Goal: Manage account settings

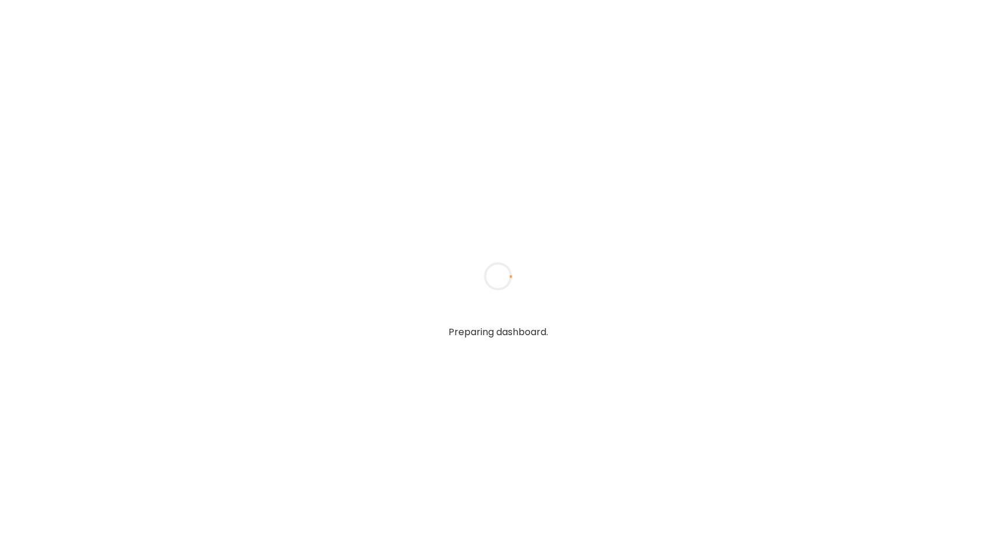
type input "**********"
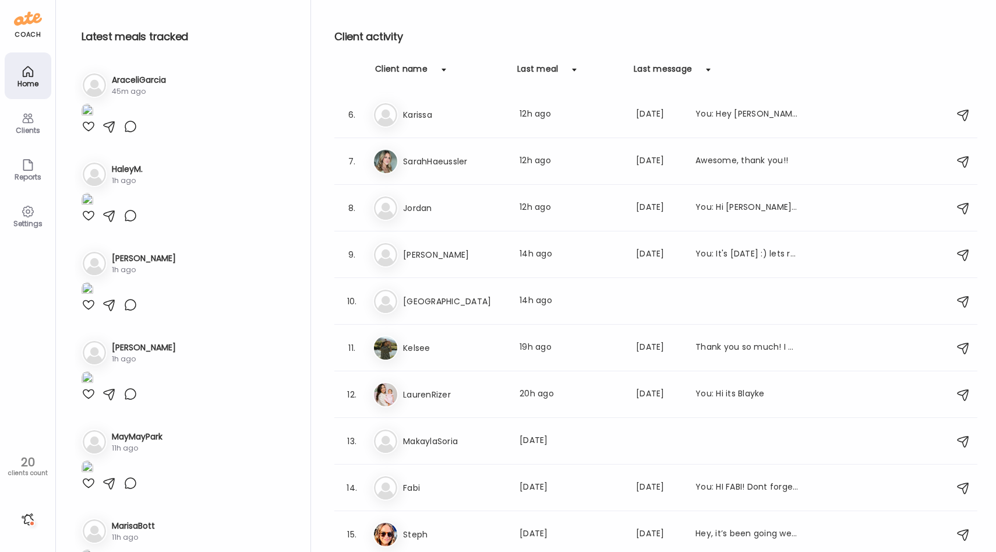
scroll to position [256, 0]
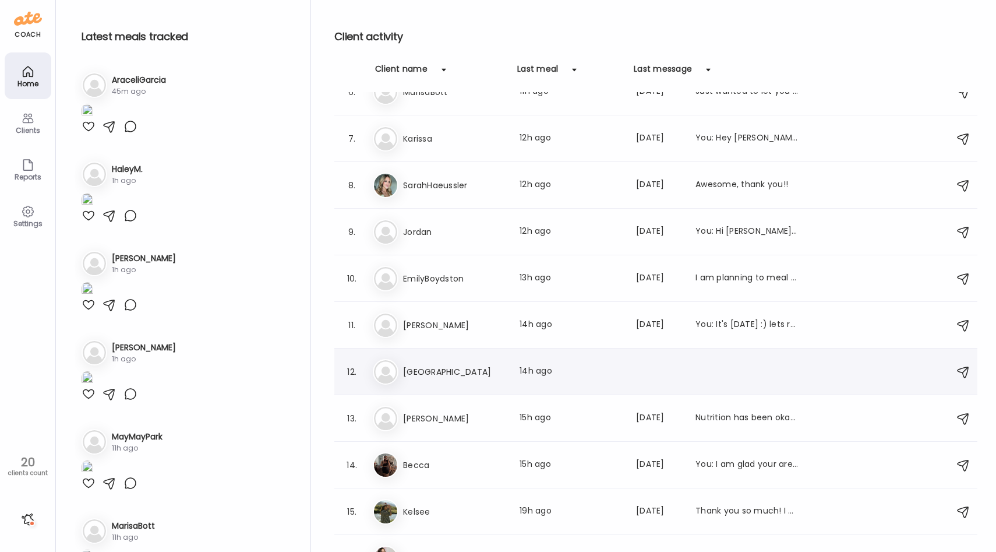
click at [438, 369] on h3 "[GEOGRAPHIC_DATA]" at bounding box center [454, 372] width 103 height 14
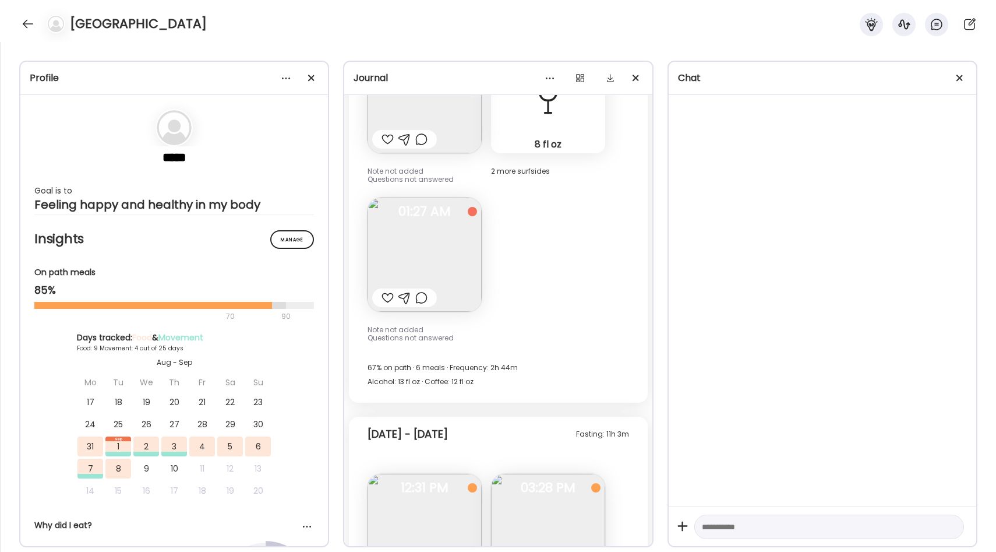
scroll to position [4067, 0]
click at [454, 263] on img at bounding box center [425, 253] width 114 height 114
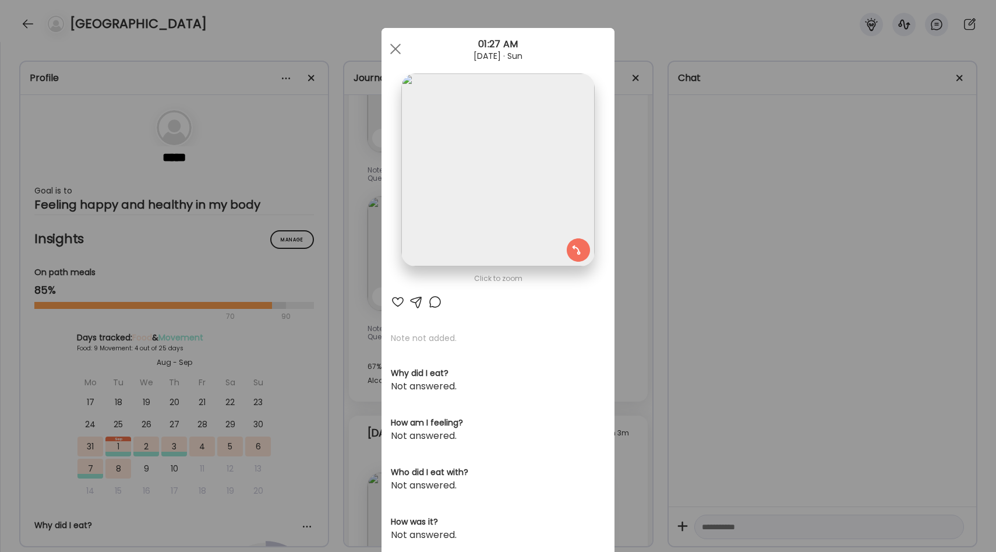
click at [623, 259] on div "Ate Coach Dashboard Wahoo! It’s official Take a moment to set up your Coach Pro…" at bounding box center [498, 276] width 996 height 552
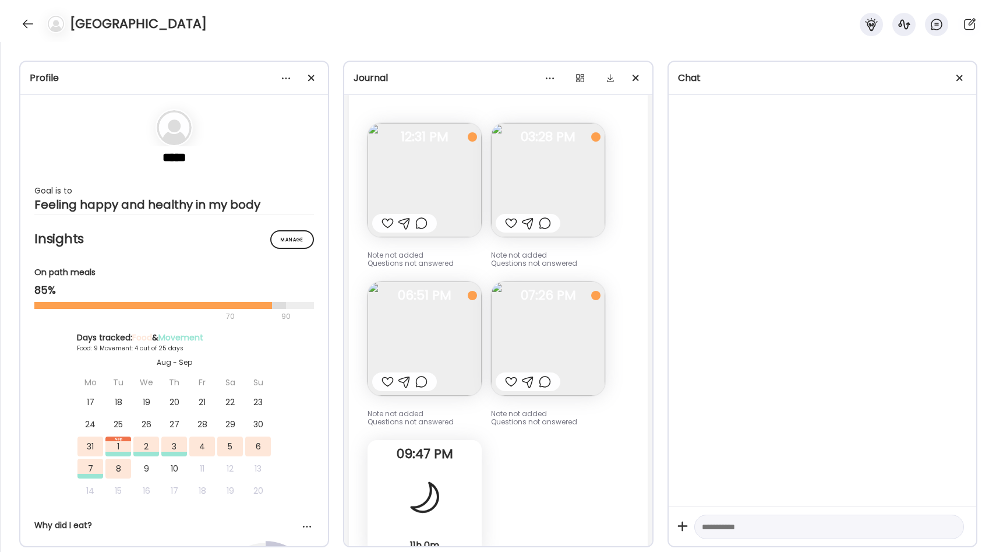
scroll to position [4417, 0]
click at [442, 189] on img at bounding box center [425, 179] width 114 height 114
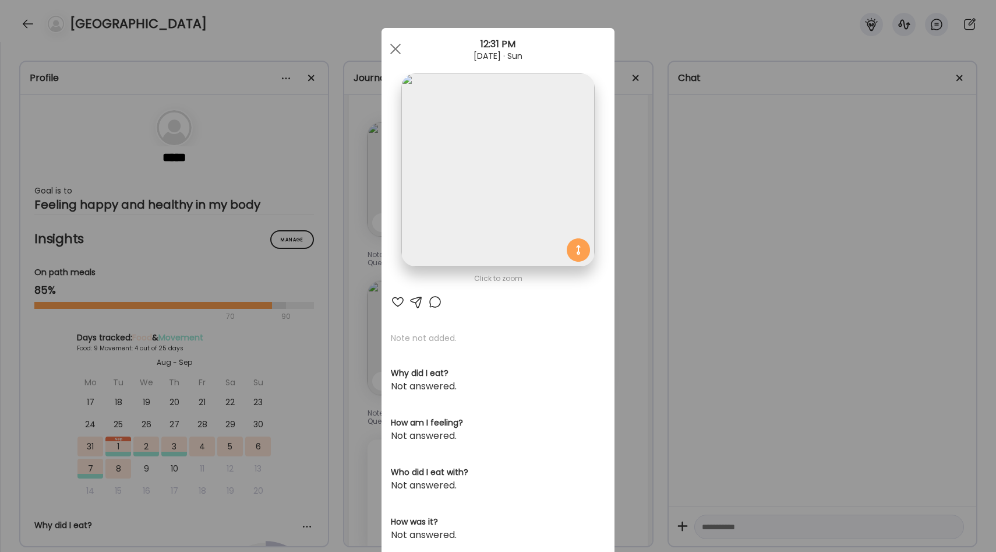
click at [622, 221] on div "Ate Coach Dashboard Wahoo! It’s official Take a moment to set up your Coach Pro…" at bounding box center [498, 276] width 996 height 552
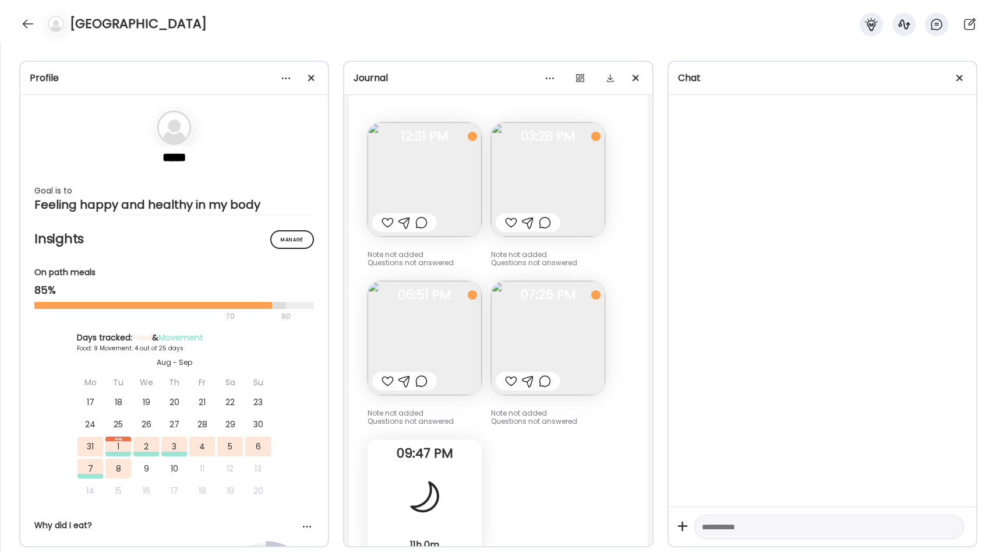
click at [567, 343] on img at bounding box center [548, 338] width 114 height 114
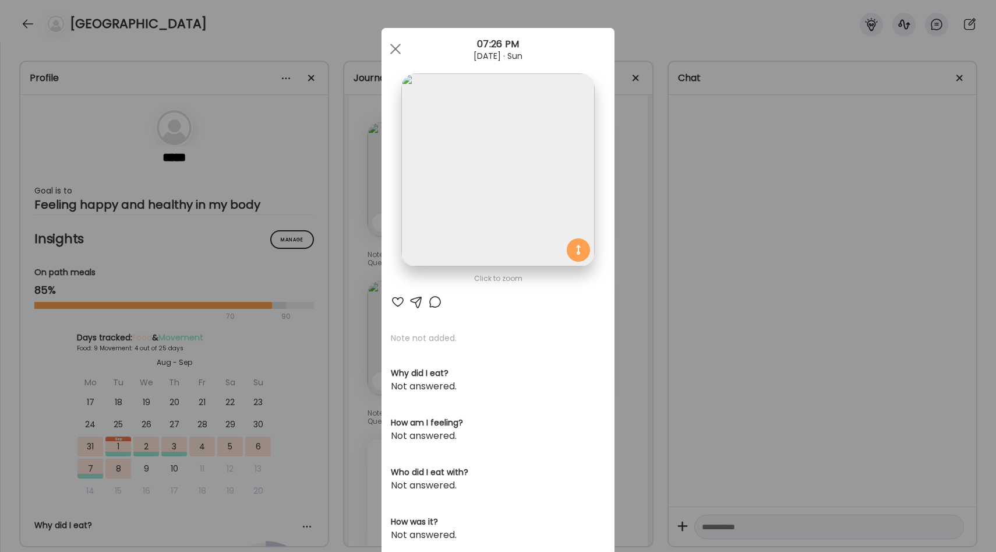
click at [621, 295] on div "Ate Coach Dashboard Wahoo! It’s official Take a moment to set up your Coach Pro…" at bounding box center [498, 276] width 996 height 552
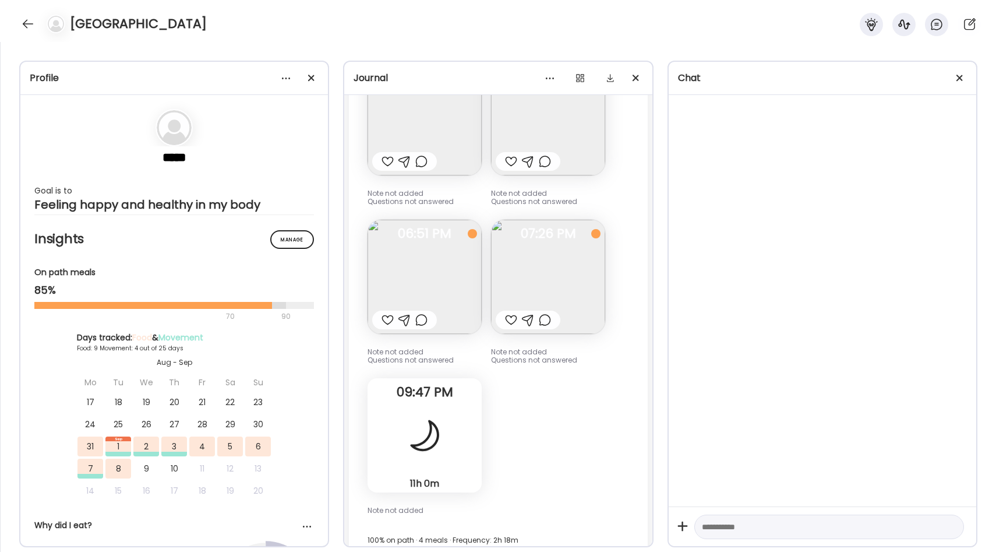
scroll to position [4469, 0]
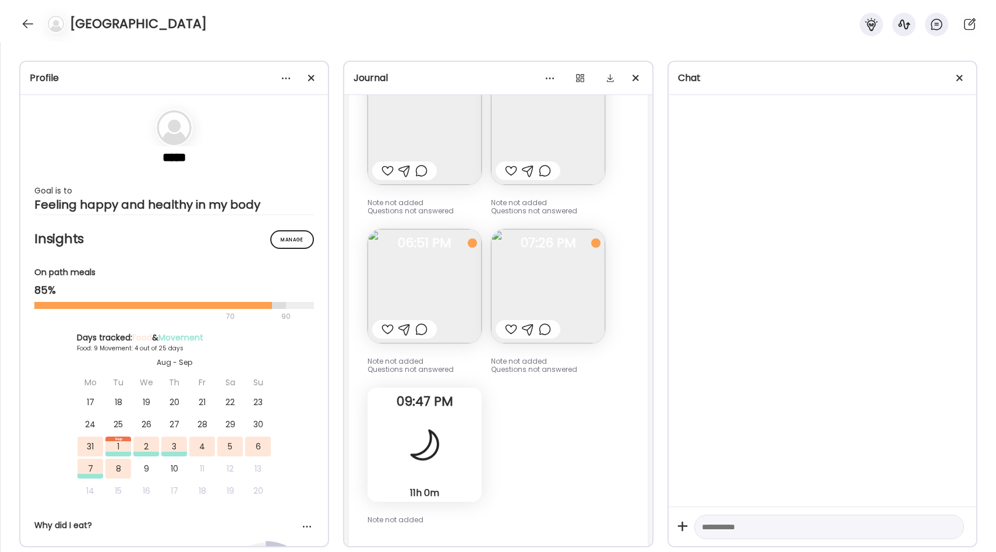
click at [461, 284] on img at bounding box center [425, 286] width 114 height 114
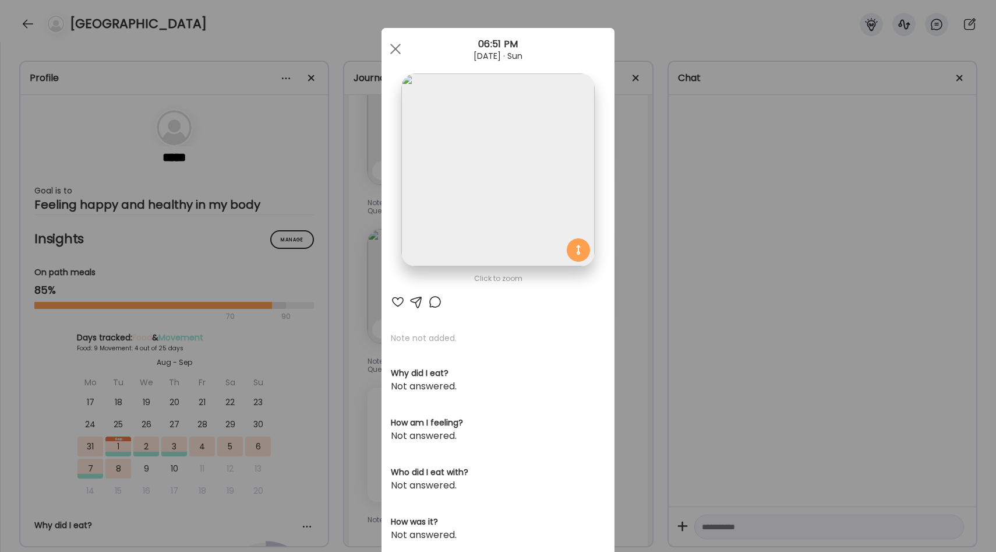
click at [633, 256] on div "Ate Coach Dashboard Wahoo! It’s official Take a moment to set up your Coach Pro…" at bounding box center [498, 276] width 996 height 552
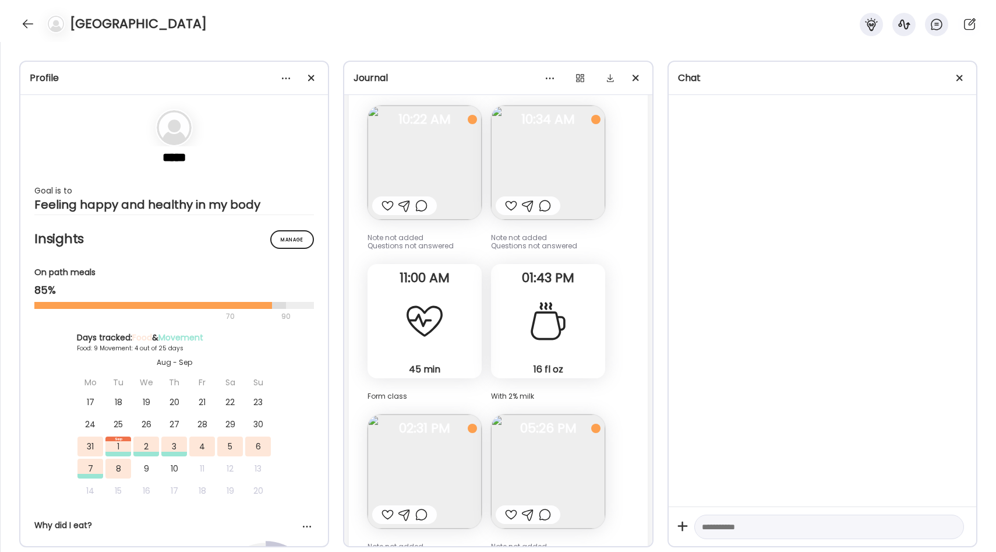
scroll to position [5128, 0]
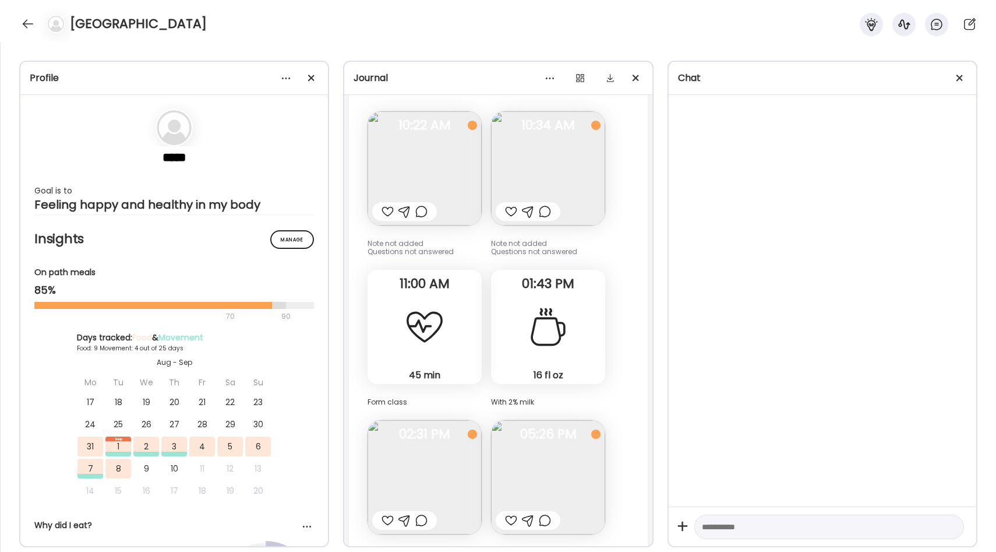
click at [440, 182] on img at bounding box center [425, 168] width 114 height 114
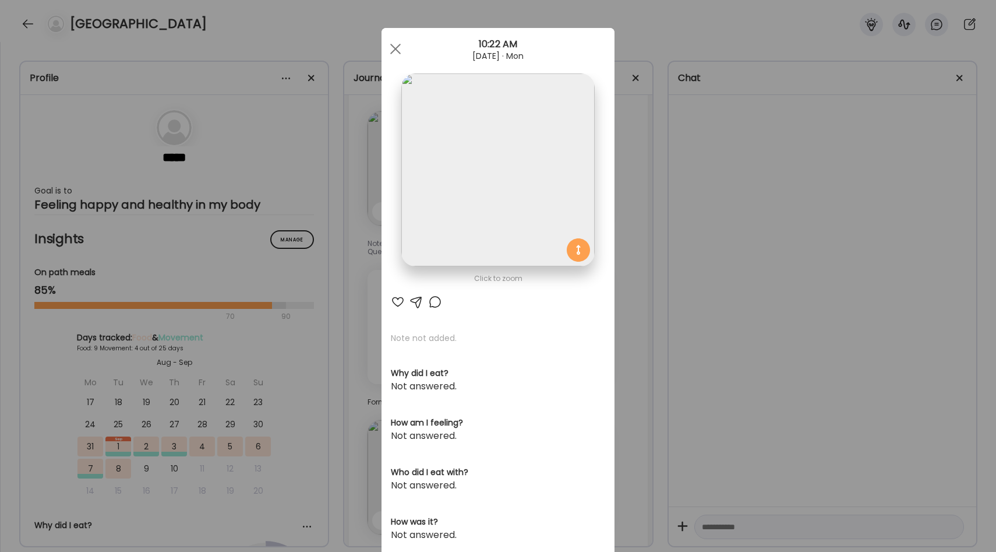
click at [622, 219] on div "Ate Coach Dashboard Wahoo! It’s official Take a moment to set up your Coach Pro…" at bounding box center [498, 276] width 996 height 552
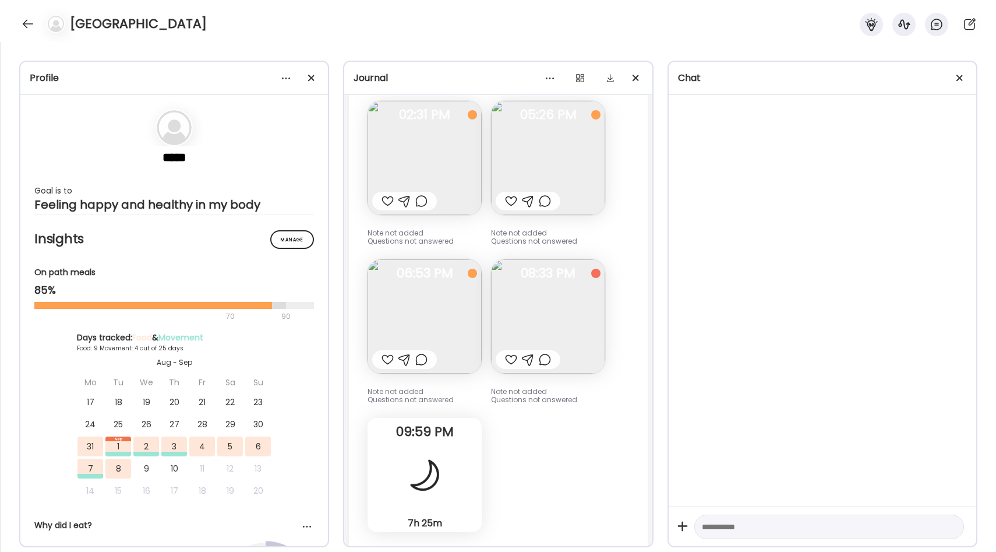
scroll to position [5447, 0]
click at [454, 305] on img at bounding box center [425, 316] width 114 height 114
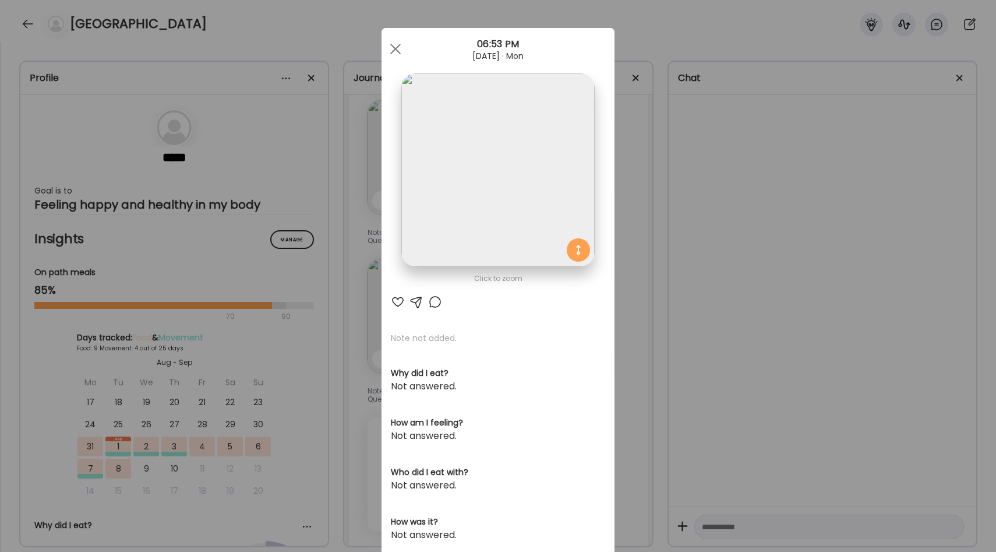
click at [621, 271] on div "Ate Coach Dashboard Wahoo! It’s official Take a moment to set up your Coach Pro…" at bounding box center [498, 276] width 996 height 552
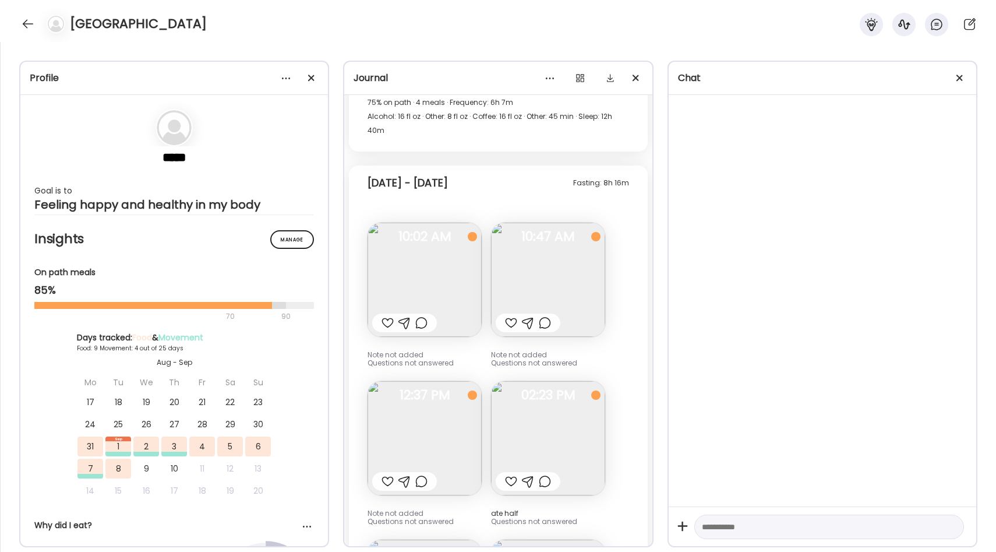
scroll to position [2581, 0]
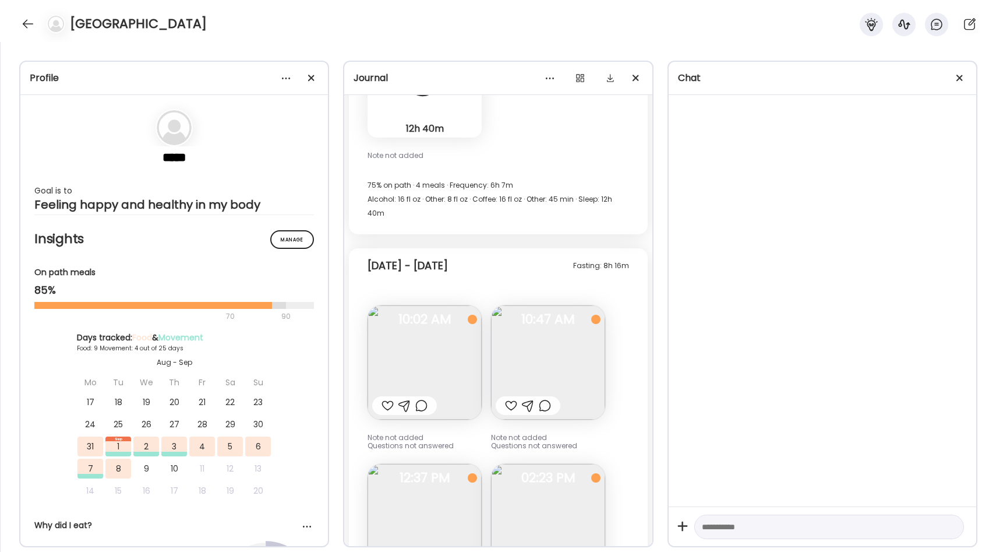
click at [452, 348] on img at bounding box center [425, 362] width 114 height 114
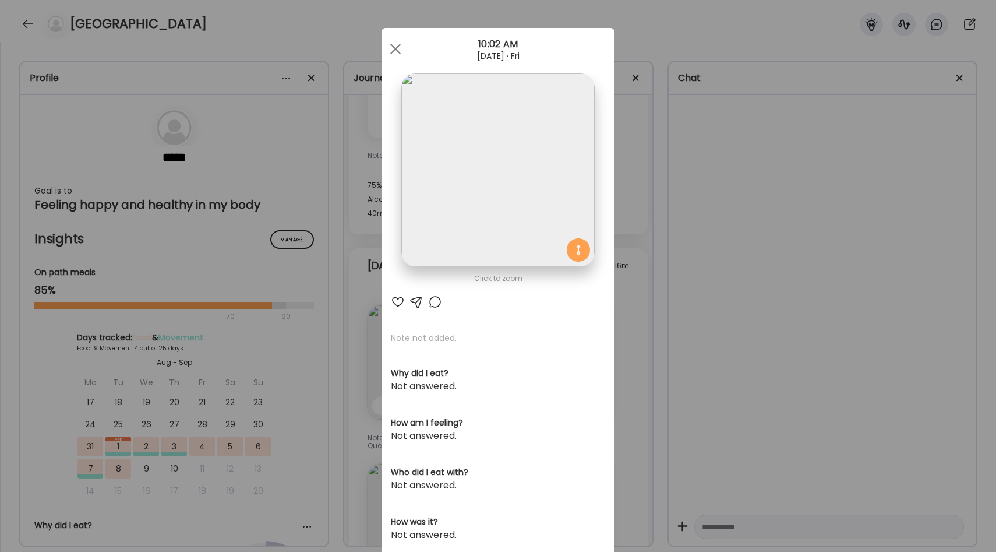
click at [622, 269] on div "Ate Coach Dashboard Wahoo! It’s official Take a moment to set up your Coach Pro…" at bounding box center [498, 276] width 996 height 552
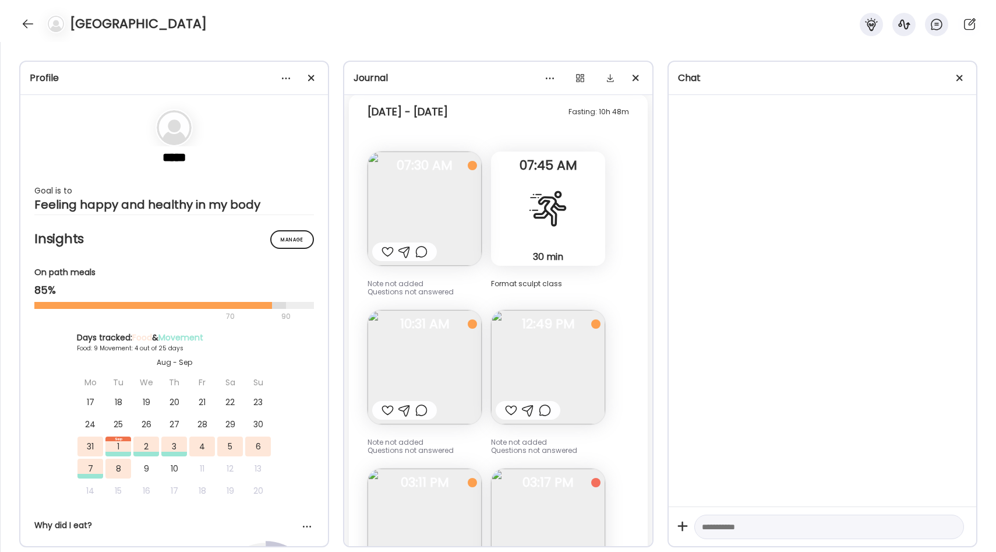
scroll to position [1074, 0]
click at [444, 364] on img at bounding box center [425, 369] width 114 height 114
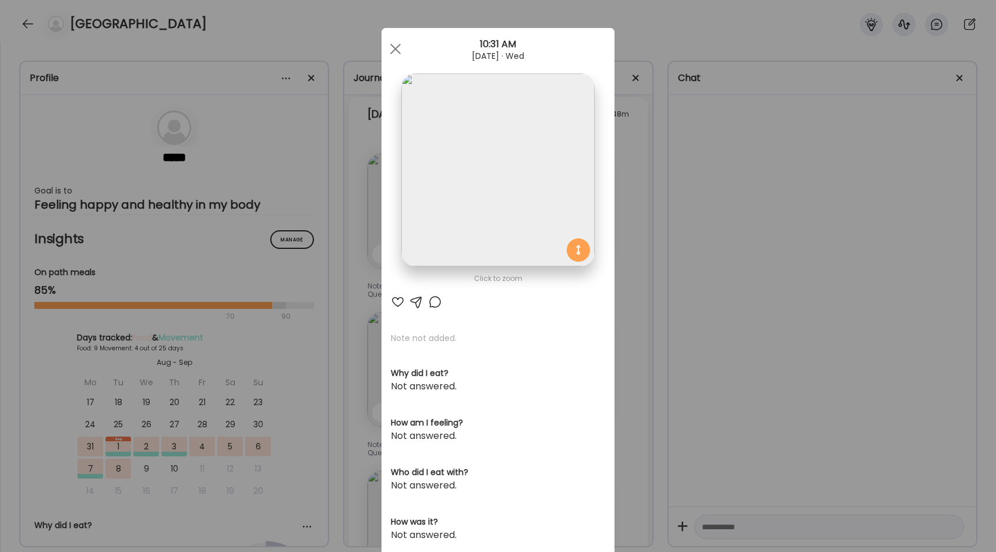
click at [622, 271] on div "Ate Coach Dashboard Wahoo! It’s official Take a moment to set up your Coach Pro…" at bounding box center [498, 276] width 996 height 552
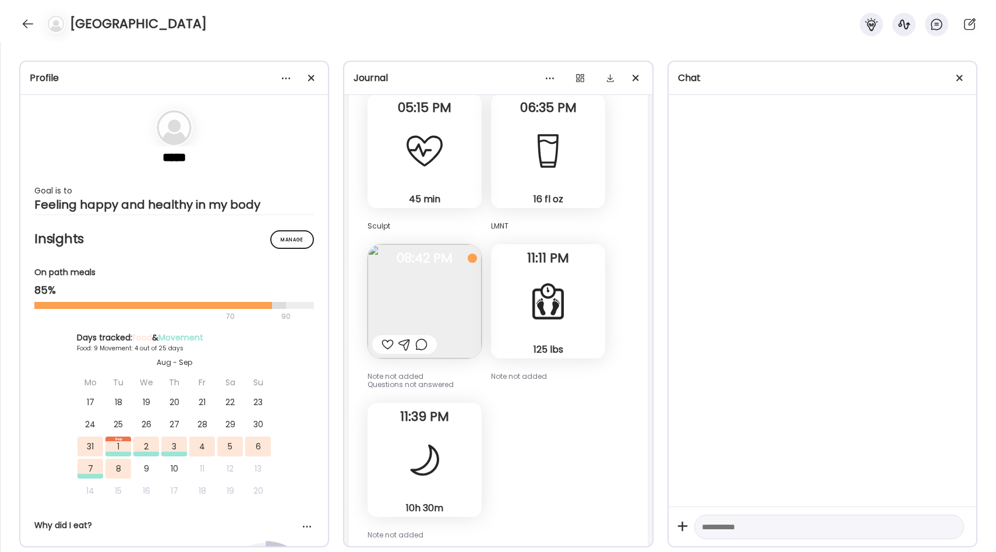
scroll to position [552, 0]
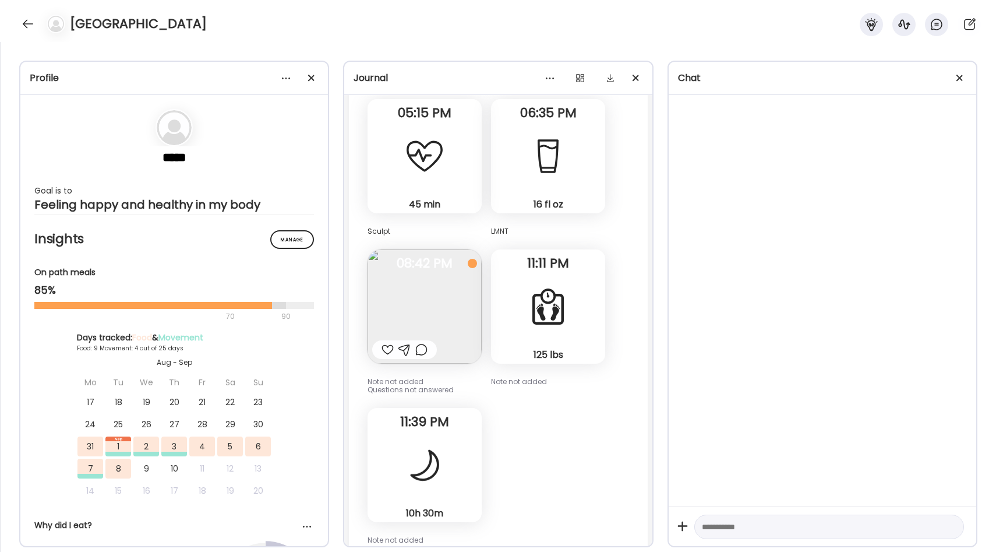
click at [448, 283] on img at bounding box center [425, 306] width 114 height 114
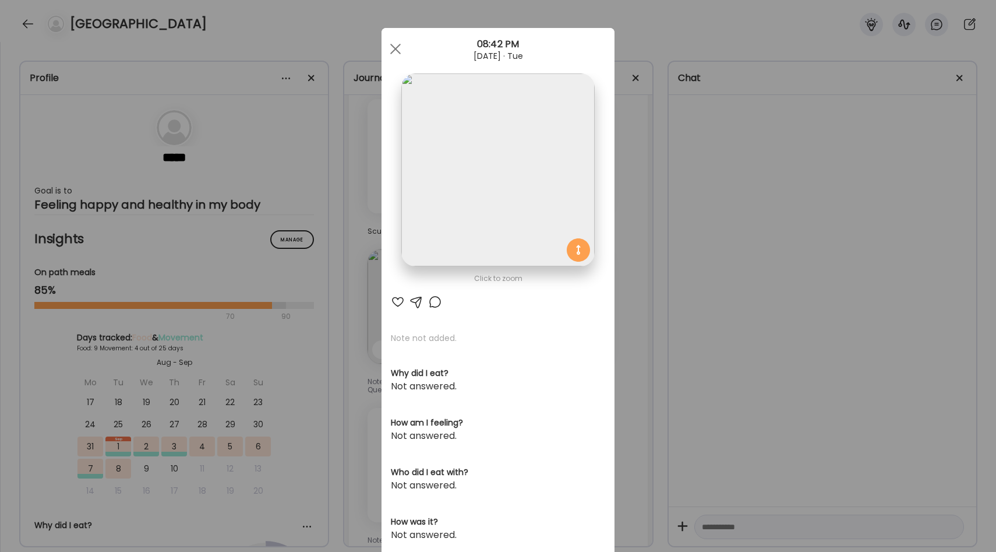
click at [624, 256] on div "Ate Coach Dashboard Wahoo! It’s official Take a moment to set up your Coach Pro…" at bounding box center [498, 276] width 996 height 552
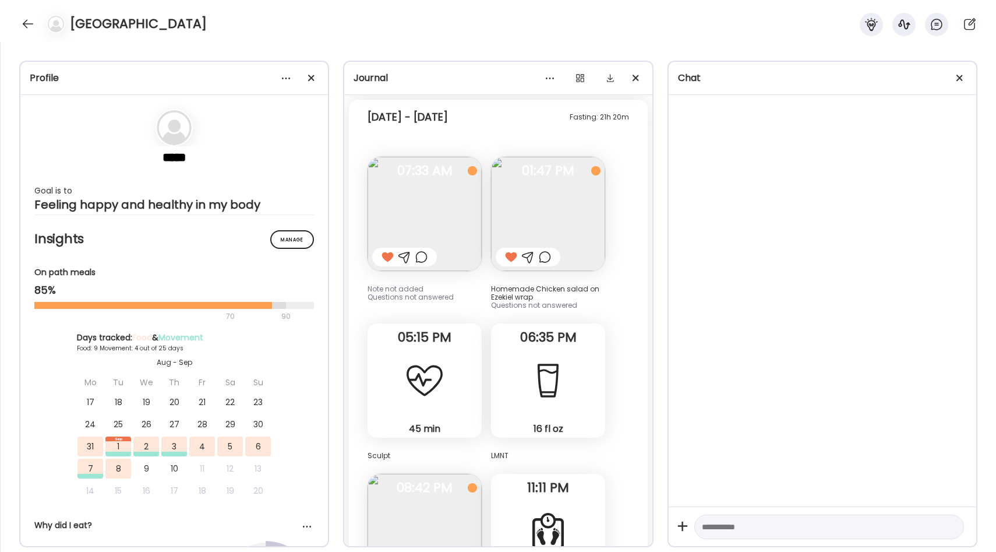
scroll to position [326, 0]
click at [544, 223] on img at bounding box center [548, 215] width 114 height 114
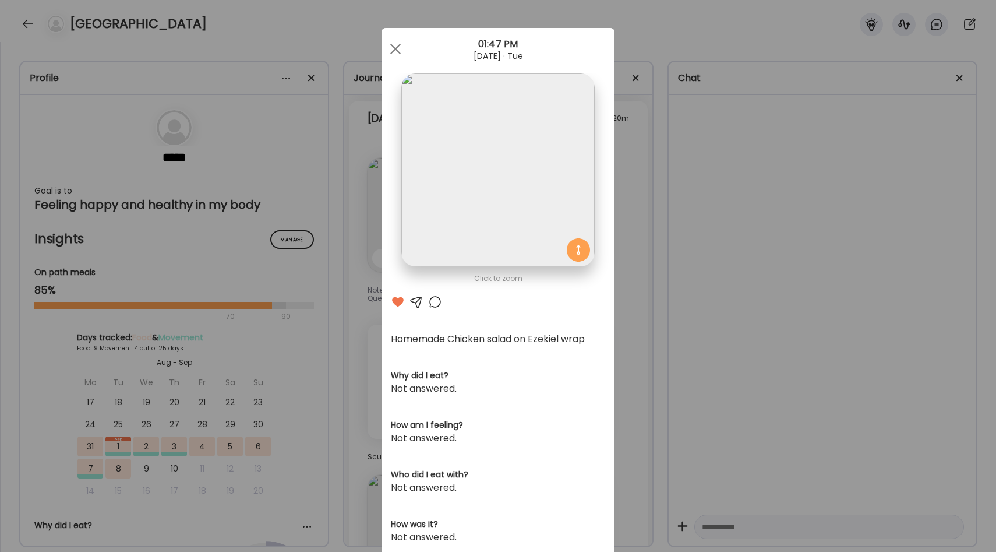
click at [621, 228] on div "Ate Coach Dashboard Wahoo! It’s official Take a moment to set up your Coach Pro…" at bounding box center [498, 276] width 996 height 552
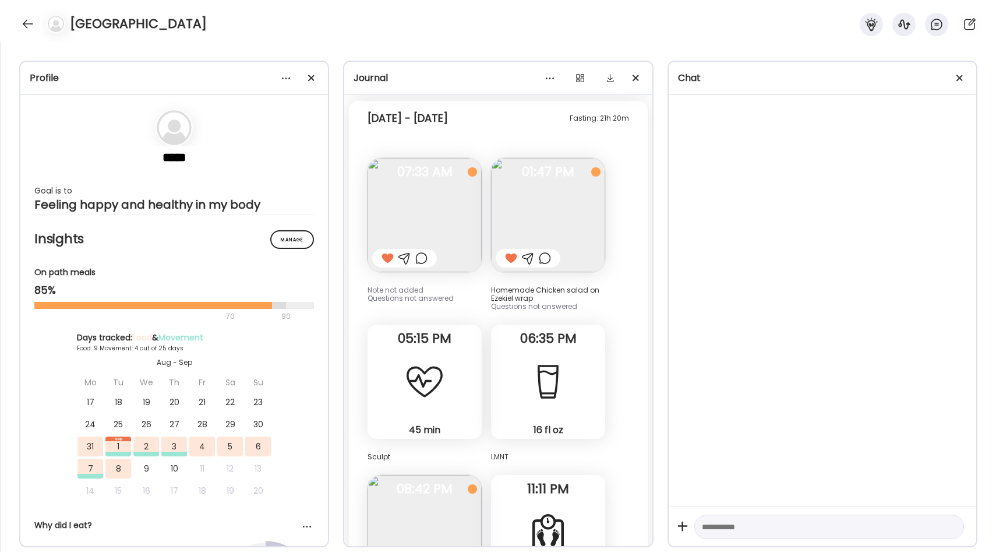
click at [445, 232] on img at bounding box center [425, 215] width 114 height 114
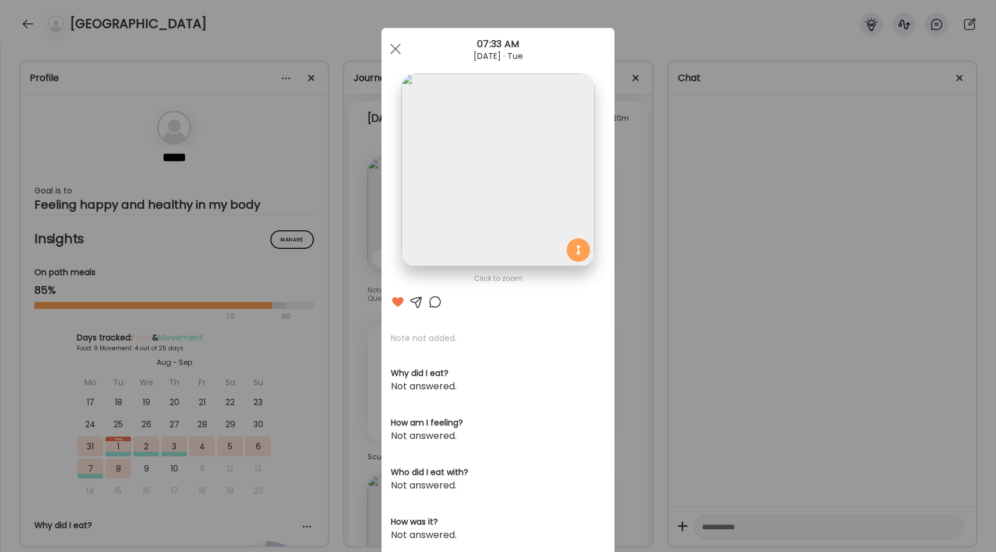
click at [627, 209] on div "Ate Coach Dashboard Wahoo! It’s official Take a moment to set up your Coach Pro…" at bounding box center [498, 276] width 996 height 552
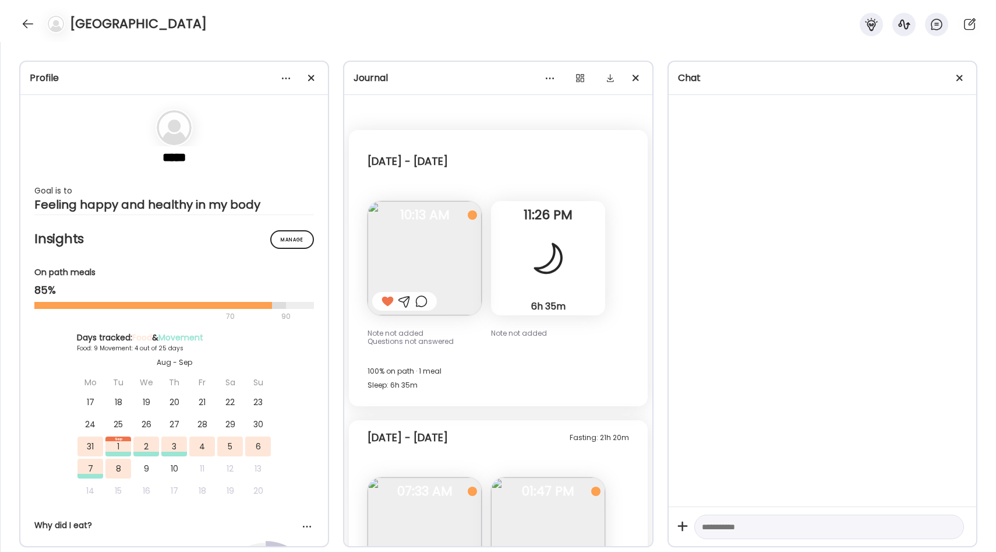
scroll to position [0, 0]
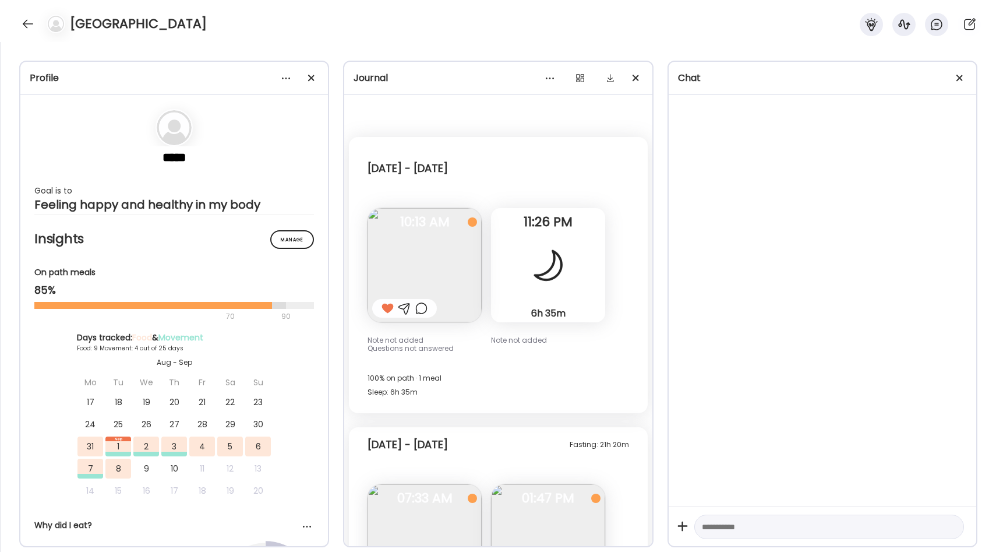
click at [454, 223] on span "10:13 AM" at bounding box center [425, 222] width 114 height 10
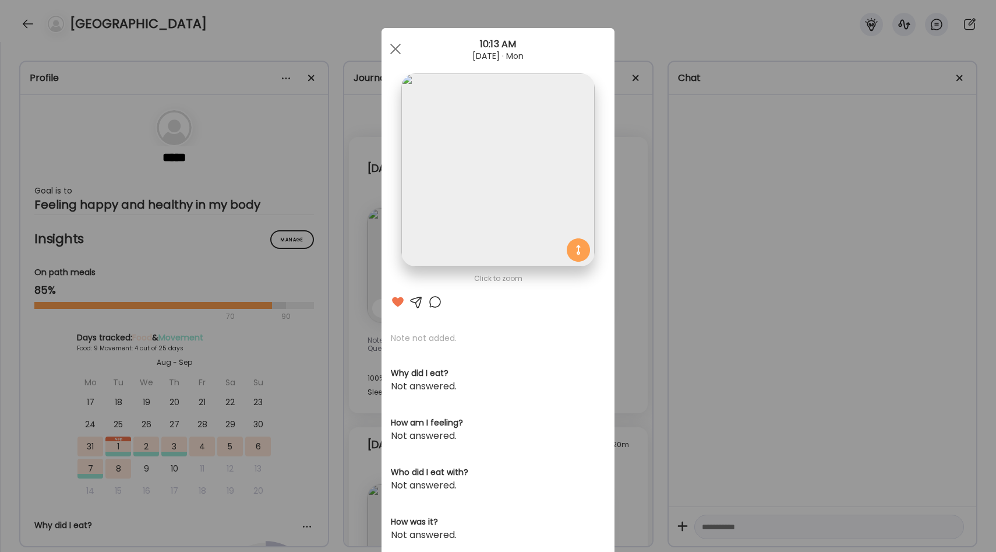
click at [615, 220] on div "Ate Coach Dashboard Wahoo! It’s official Take a moment to set up your Coach Pro…" at bounding box center [498, 276] width 996 height 552
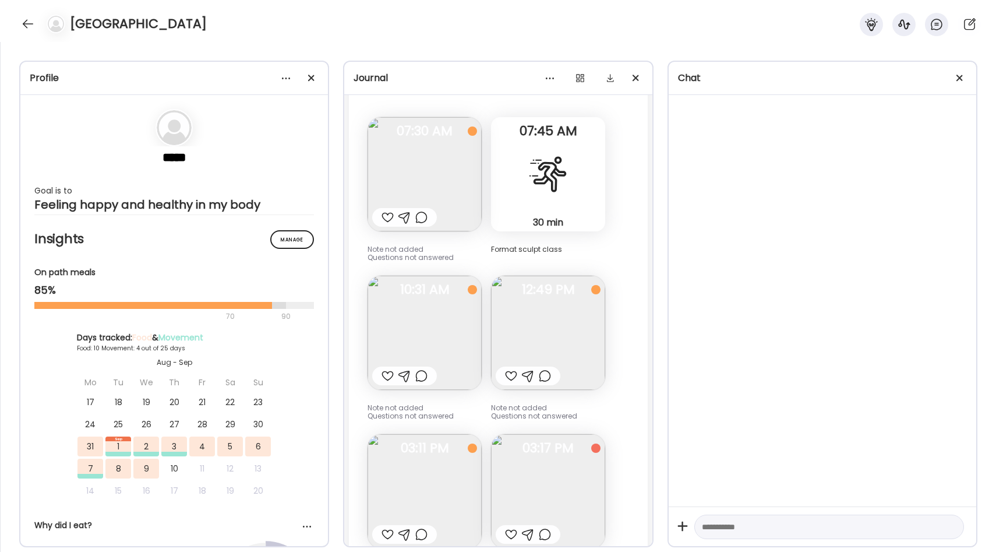
scroll to position [1102, 0]
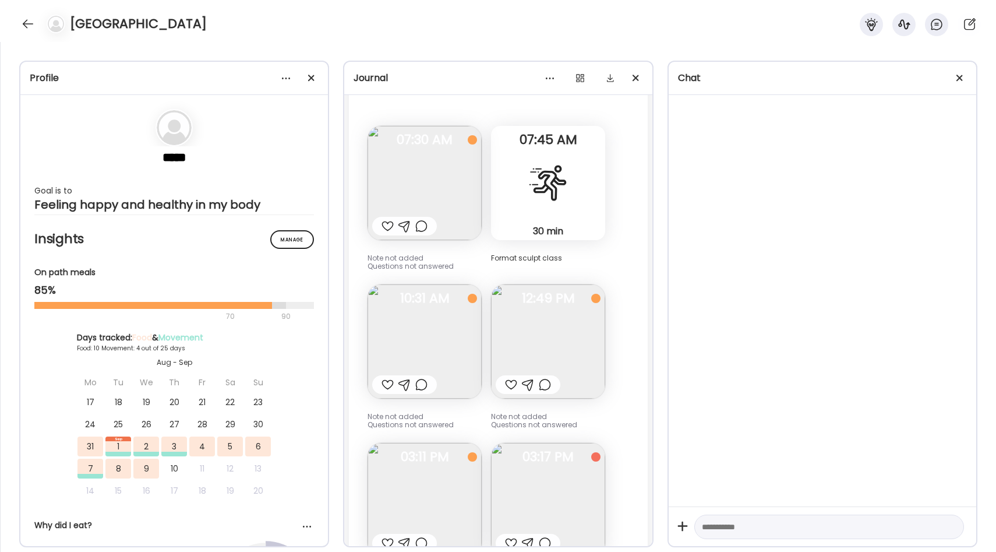
click at [520, 334] on img at bounding box center [548, 341] width 114 height 114
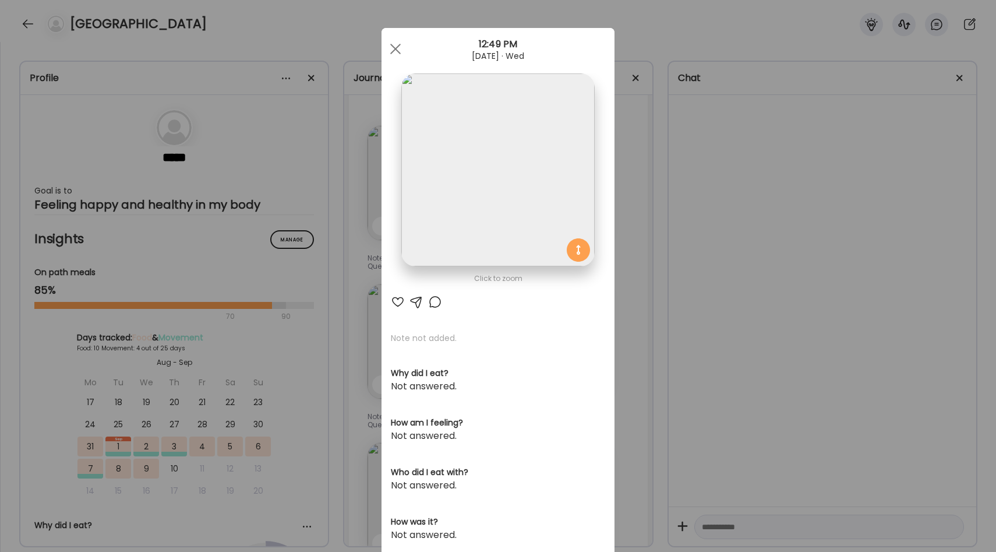
click at [631, 313] on div "Ate Coach Dashboard Wahoo! It’s official Take a moment to set up your Coach Pro…" at bounding box center [498, 276] width 996 height 552
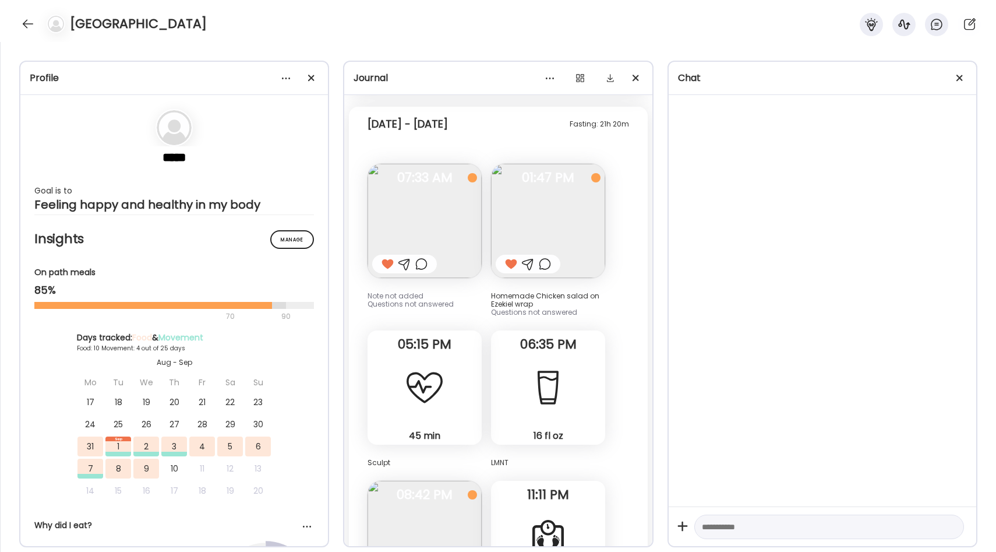
scroll to position [307, 0]
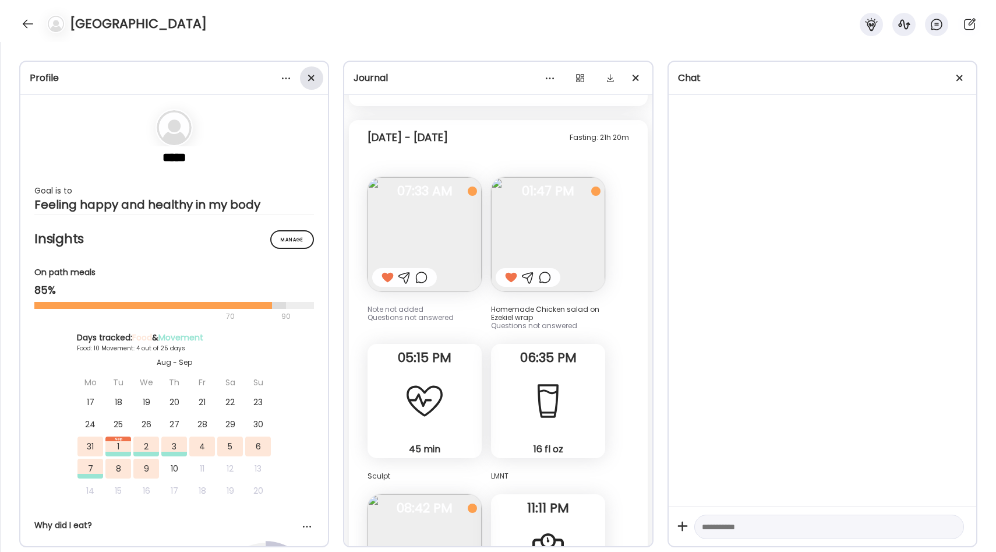
click at [309, 73] on div at bounding box center [311, 77] width 23 height 23
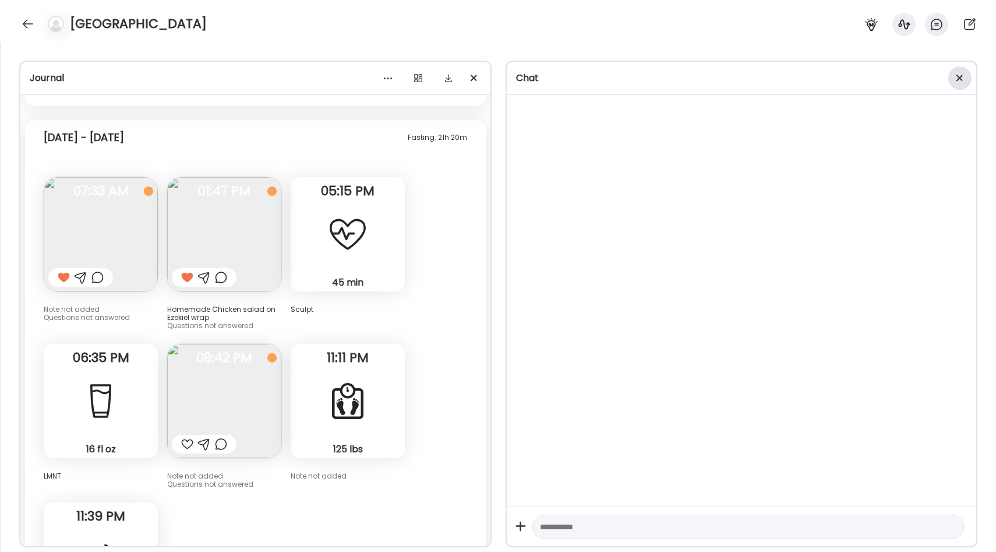
click at [955, 82] on div at bounding box center [959, 77] width 23 height 23
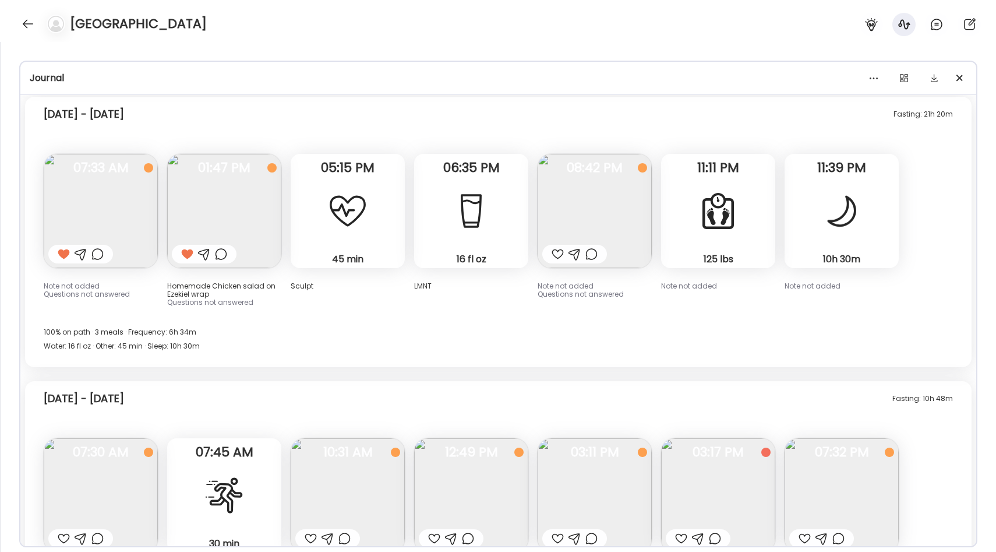
scroll to position [336, 0]
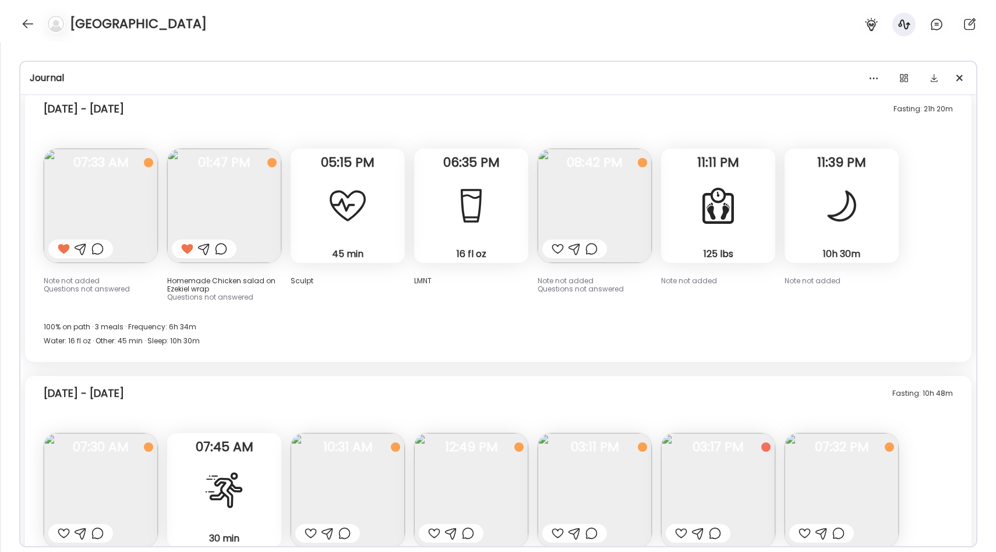
click at [105, 238] on img at bounding box center [101, 206] width 114 height 114
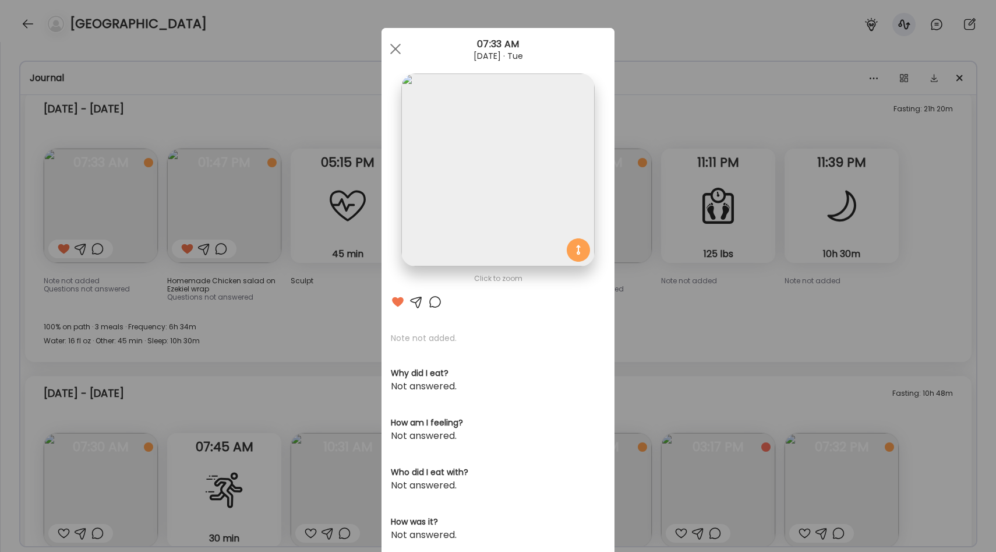
click at [512, 188] on img at bounding box center [497, 169] width 193 height 193
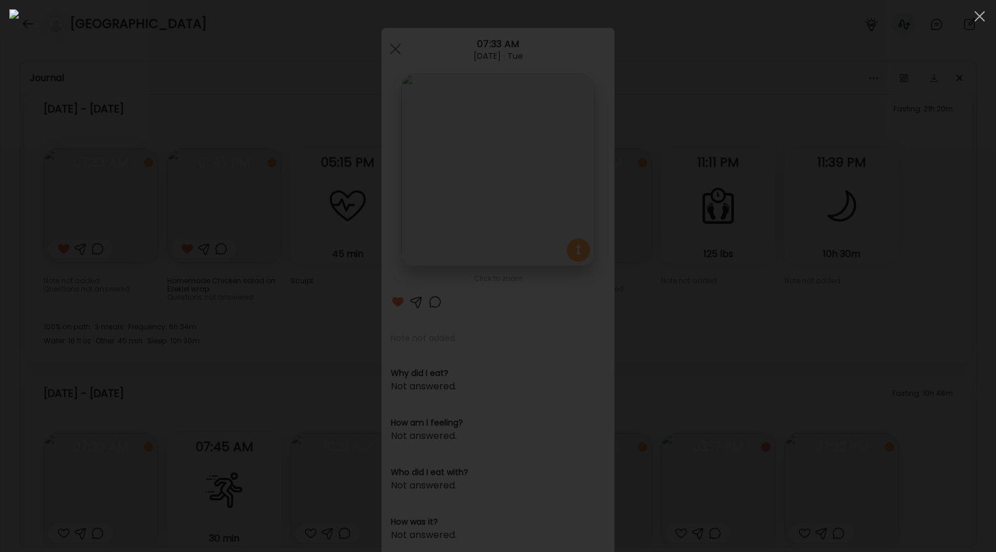
click at [200, 224] on div at bounding box center [498, 275] width 978 height 533
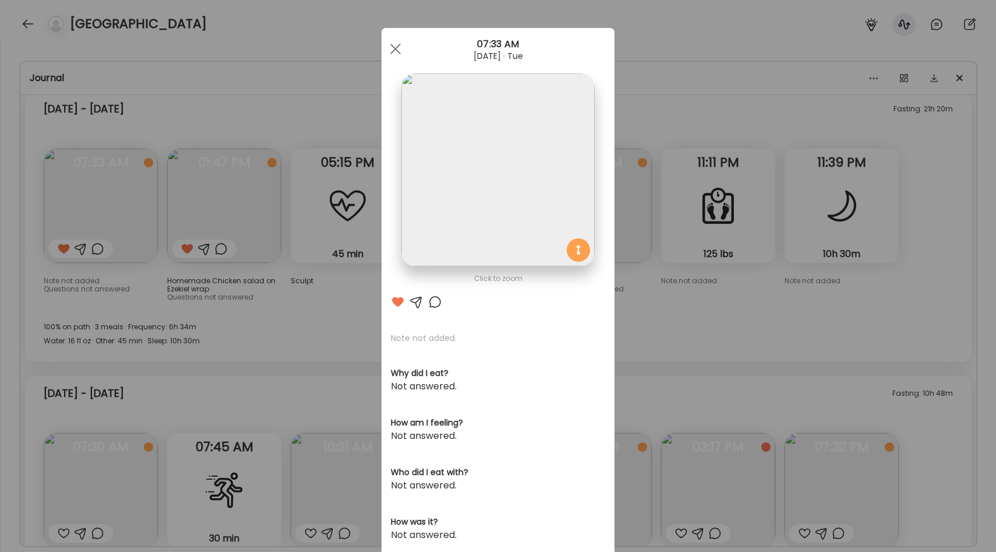
click at [281, 236] on div "Ate Coach Dashboard Wahoo! It’s official Take a moment to set up your Coach Pro…" at bounding box center [498, 276] width 996 height 552
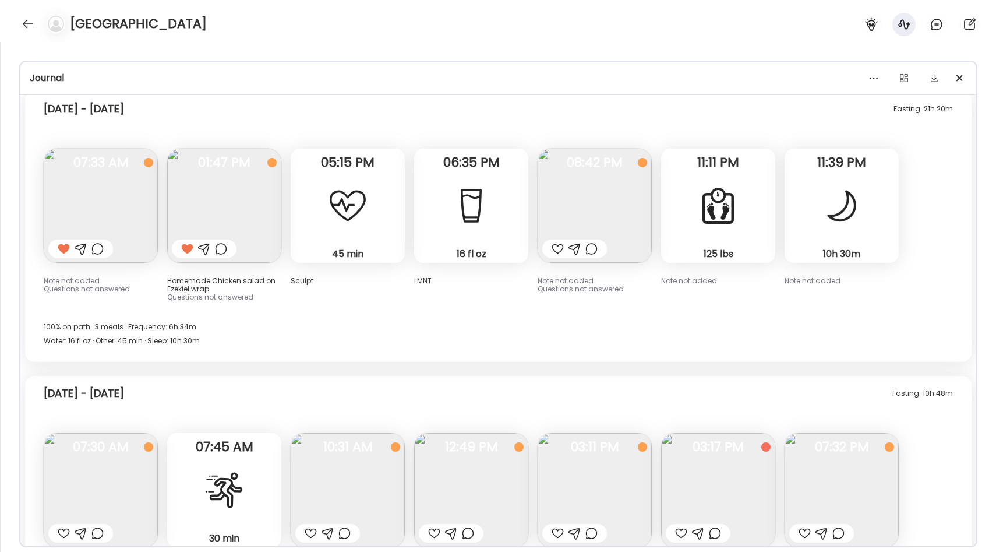
click at [212, 202] on img at bounding box center [224, 206] width 114 height 114
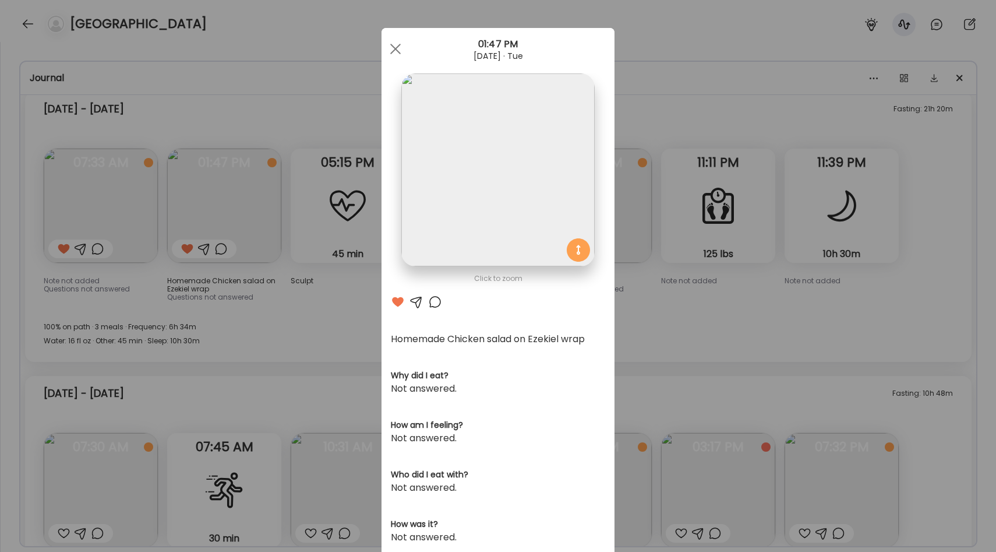
click at [464, 217] on img at bounding box center [497, 169] width 193 height 193
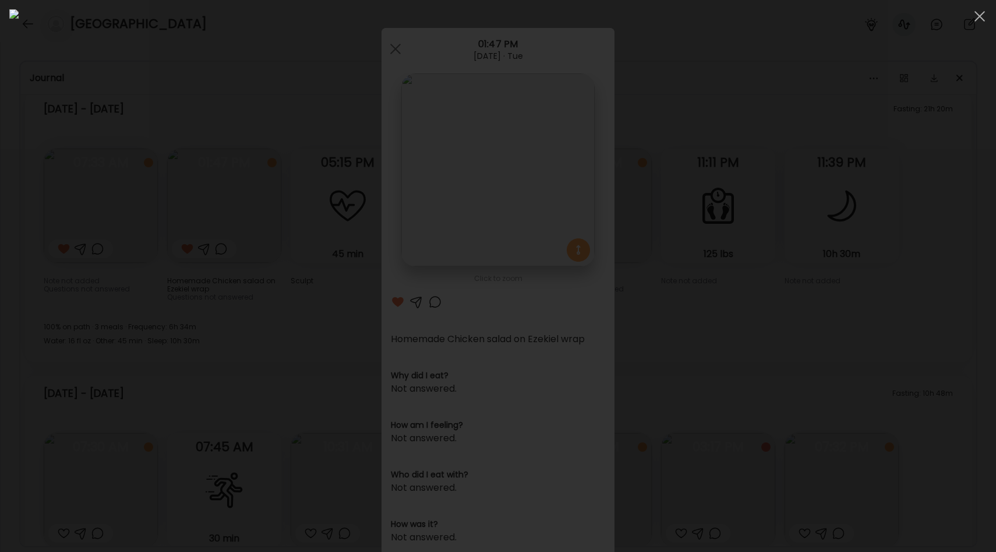
scroll to position [350, 0]
click at [118, 255] on div at bounding box center [498, 275] width 978 height 533
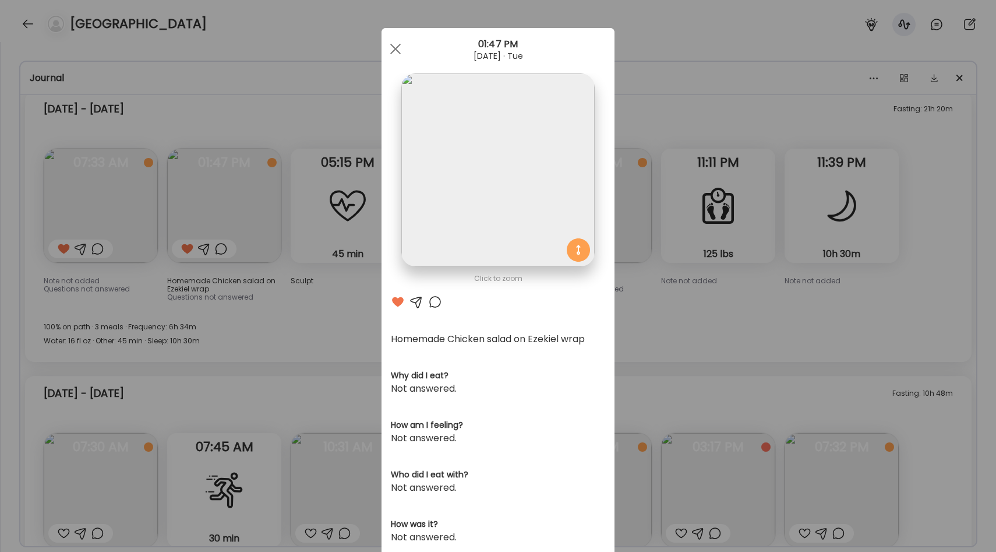
click at [272, 291] on div "Ate Coach Dashboard Wahoo! It’s official Take a moment to set up your Coach Pro…" at bounding box center [498, 276] width 996 height 552
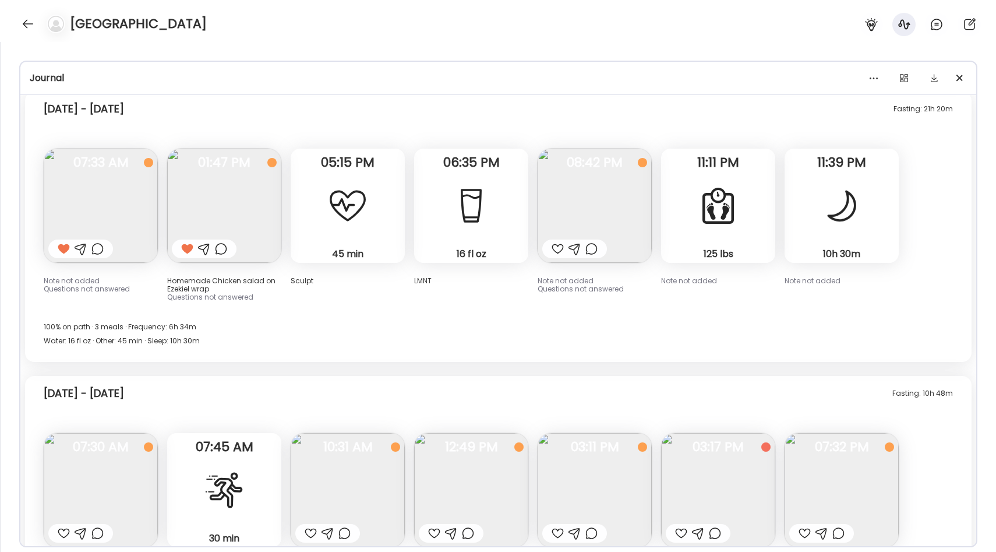
scroll to position [328, 0]
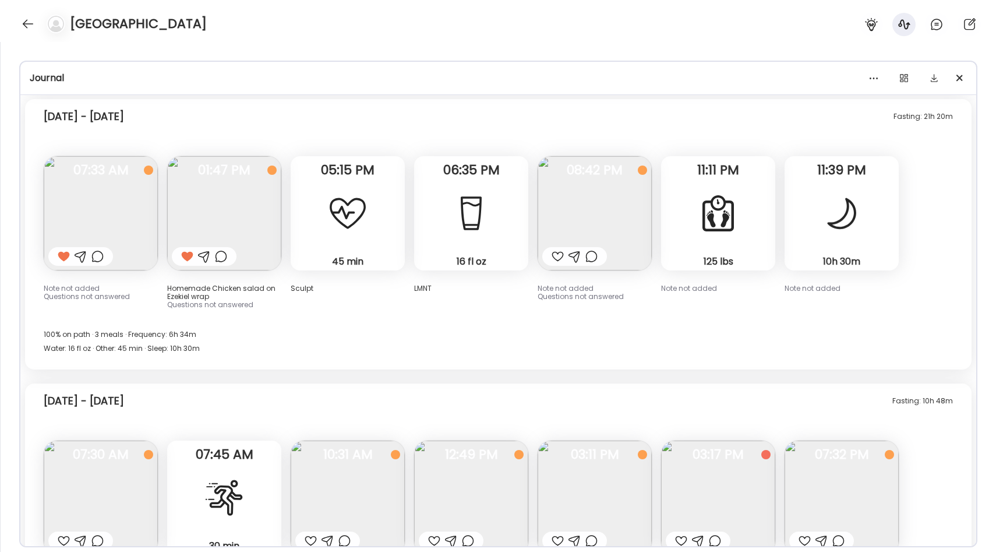
click at [602, 210] on img at bounding box center [595, 213] width 114 height 114
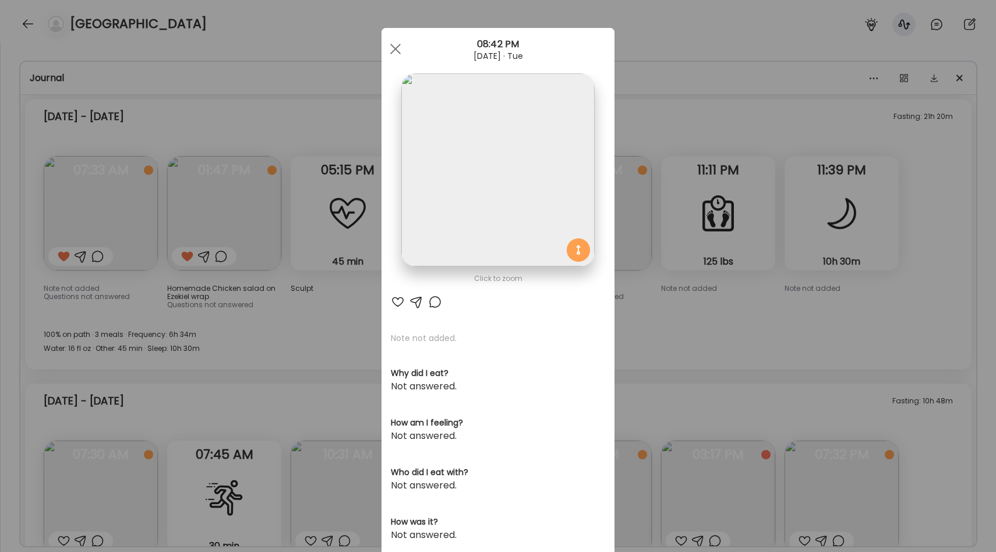
click at [470, 222] on img at bounding box center [497, 169] width 193 height 193
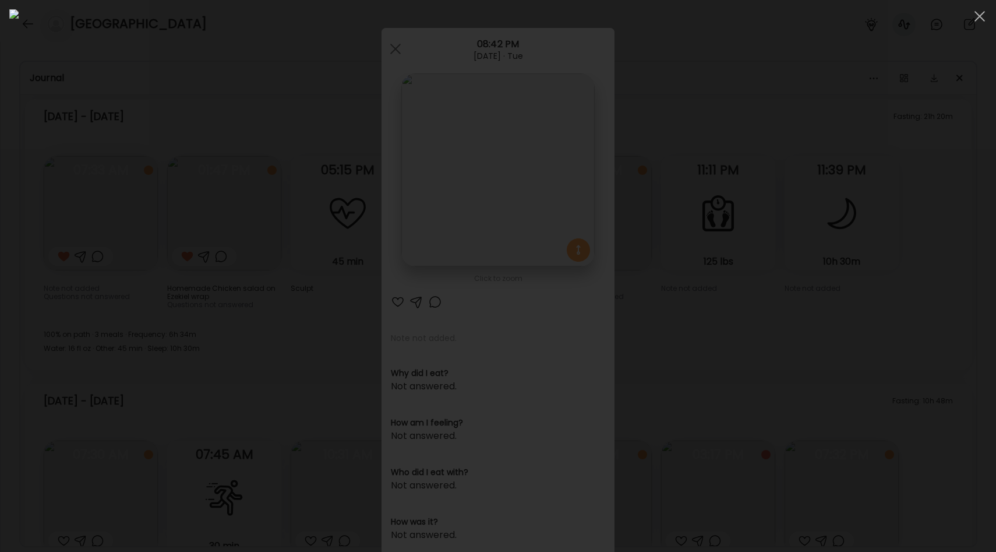
click at [203, 317] on div at bounding box center [498, 275] width 978 height 533
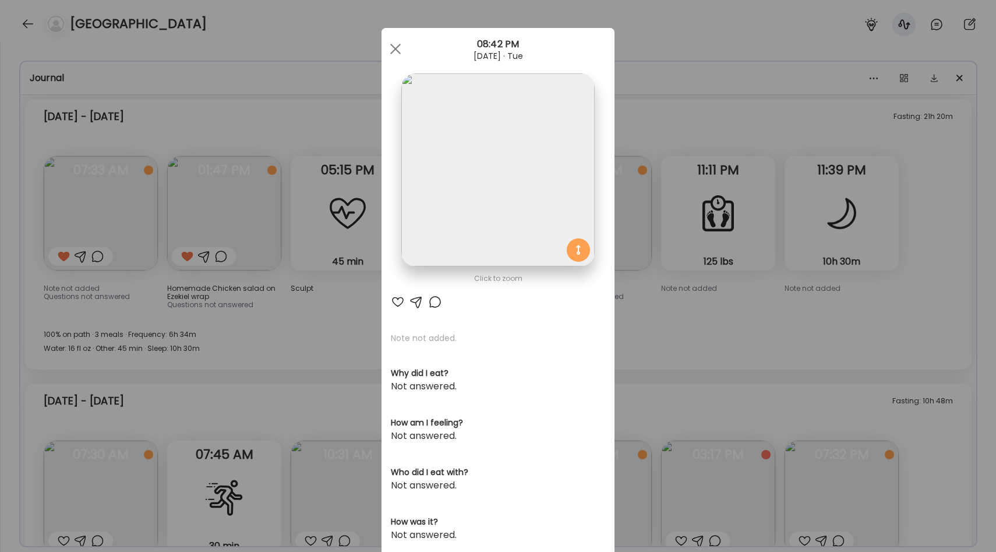
click at [347, 285] on div "Ate Coach Dashboard Wahoo! It’s official Take a moment to set up your Coach Pro…" at bounding box center [498, 276] width 996 height 552
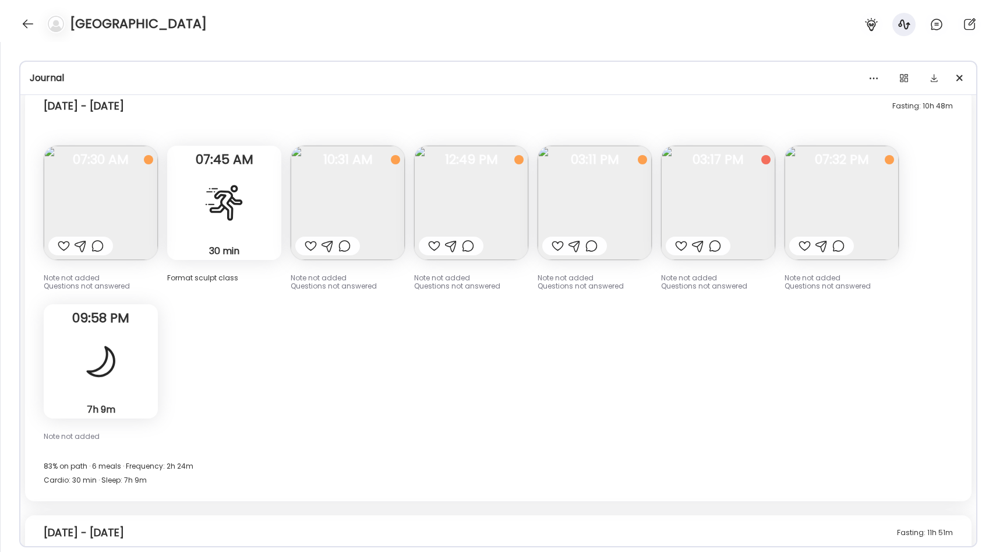
scroll to position [624, 0]
click at [90, 184] on img at bounding box center [101, 201] width 114 height 114
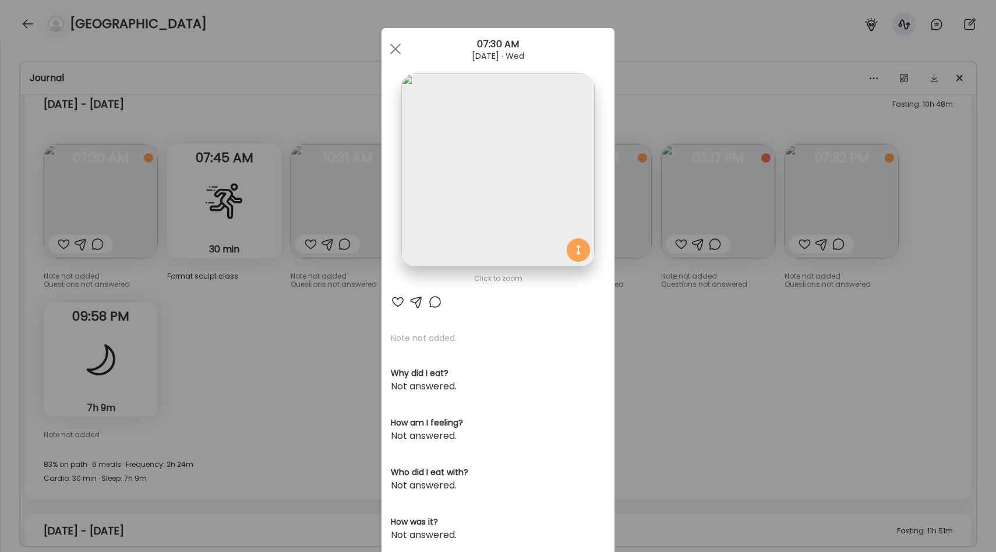
click at [239, 333] on div "Ate Coach Dashboard Wahoo! It’s official Take a moment to set up your Coach Pro…" at bounding box center [498, 276] width 996 height 552
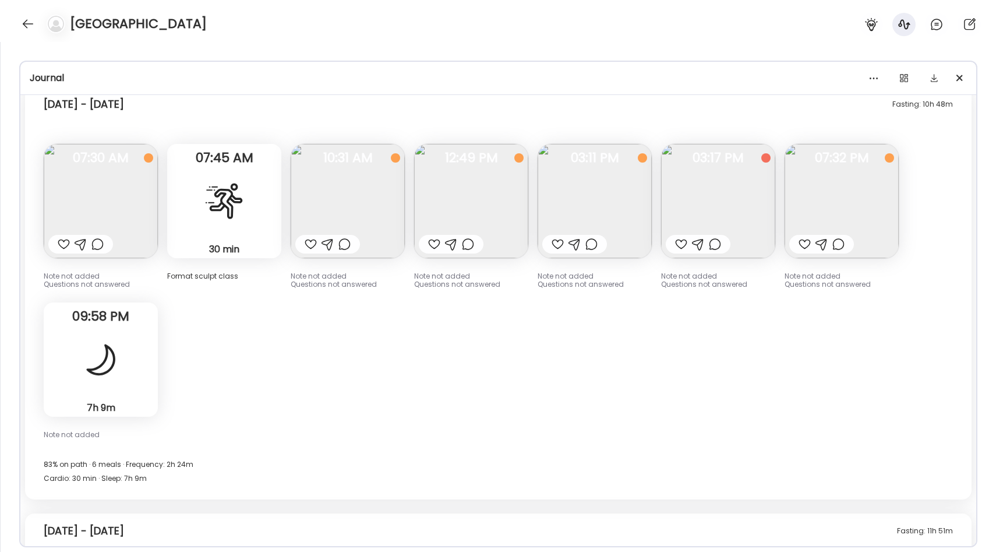
click at [362, 197] on img at bounding box center [348, 201] width 114 height 114
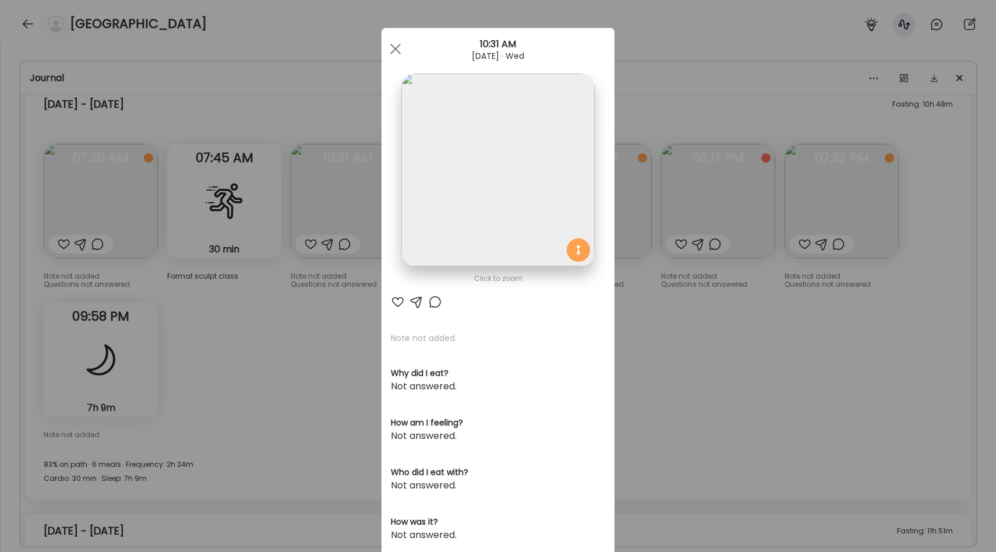
click at [230, 285] on div "Ate Coach Dashboard Wahoo! It’s official Take a moment to set up your Coach Pro…" at bounding box center [498, 276] width 996 height 552
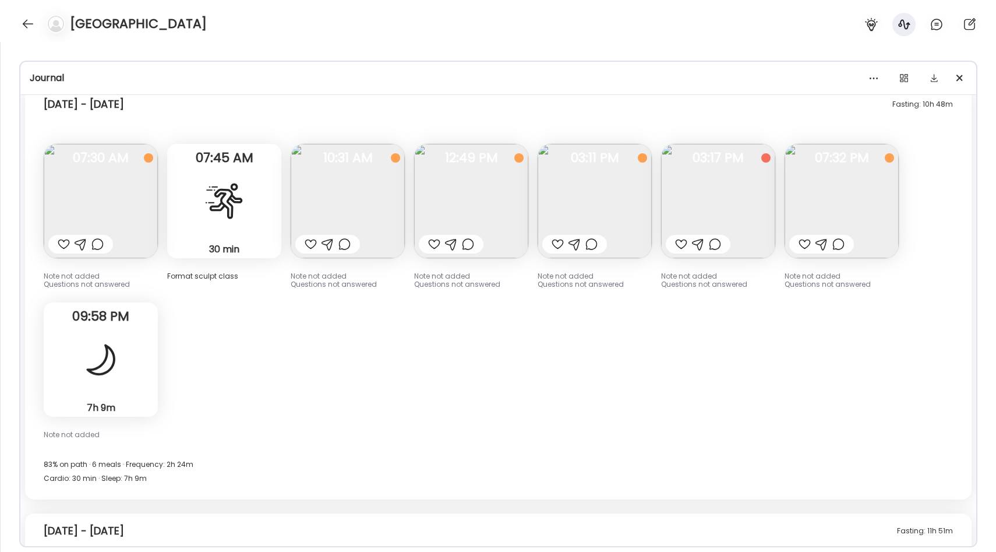
click at [428, 211] on img at bounding box center [471, 201] width 114 height 114
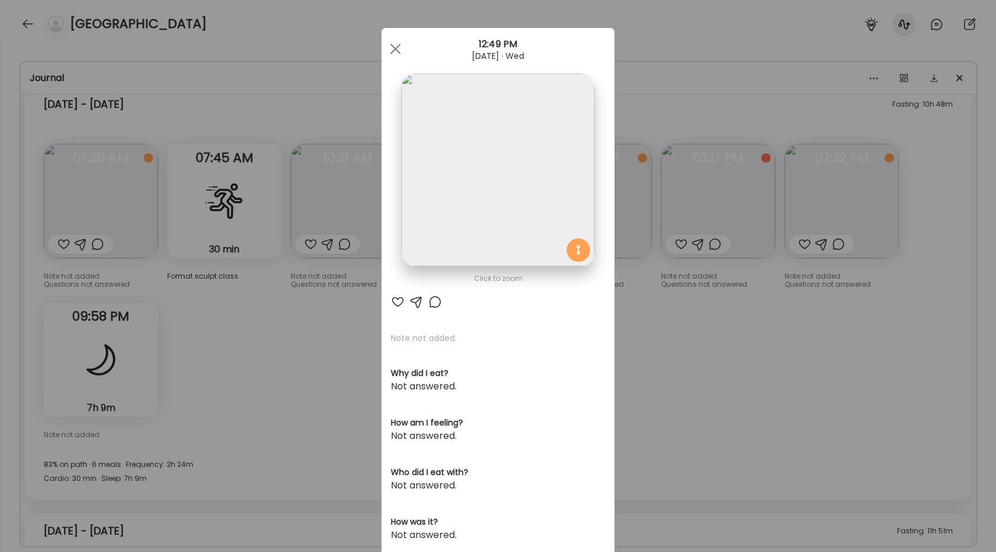
click at [313, 304] on div "Ate Coach Dashboard Wahoo! It’s official Take a moment to set up your Coach Pro…" at bounding box center [498, 276] width 996 height 552
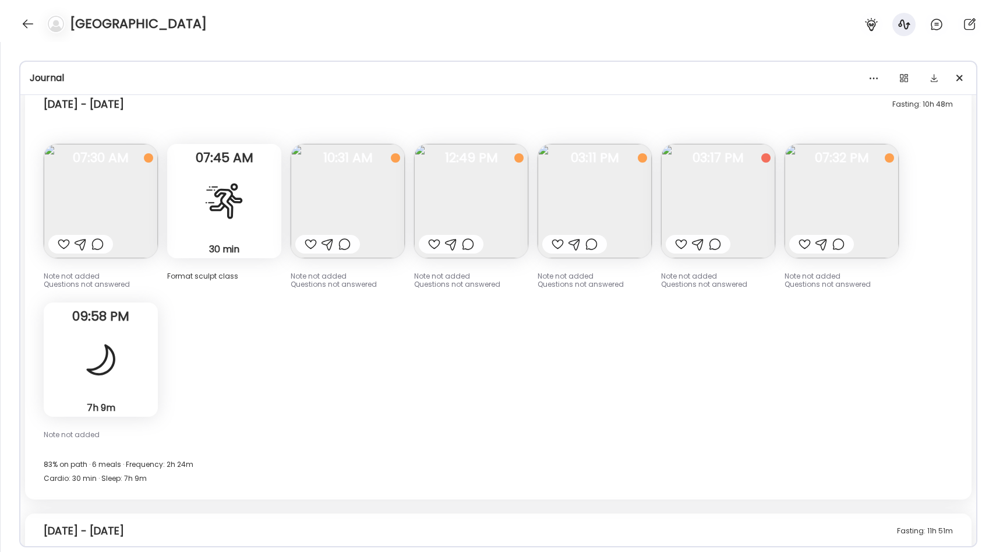
click at [608, 204] on img at bounding box center [595, 201] width 114 height 114
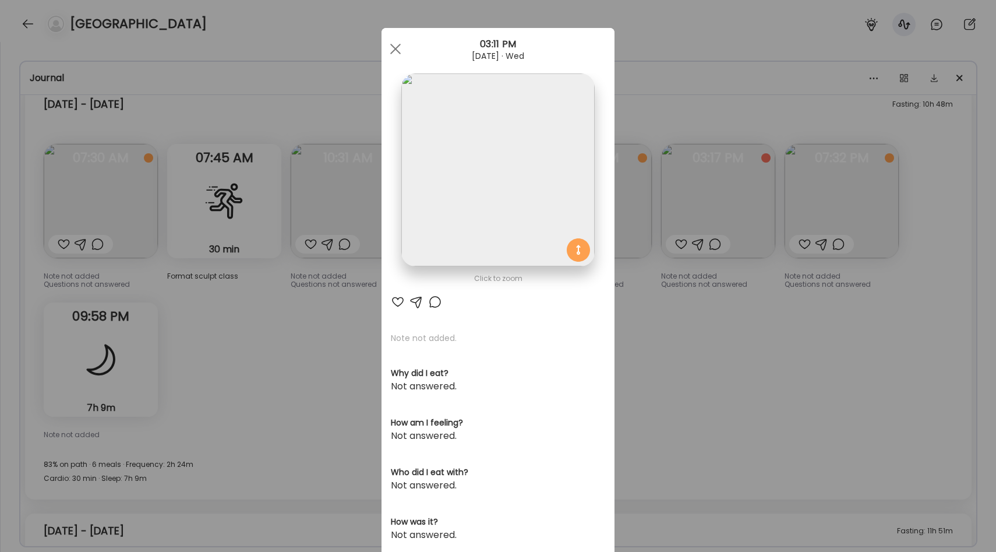
scroll to position [396, 0]
click at [689, 344] on div "Ate Coach Dashboard Wahoo! It’s official Take a moment to set up your Coach Pro…" at bounding box center [498, 276] width 996 height 552
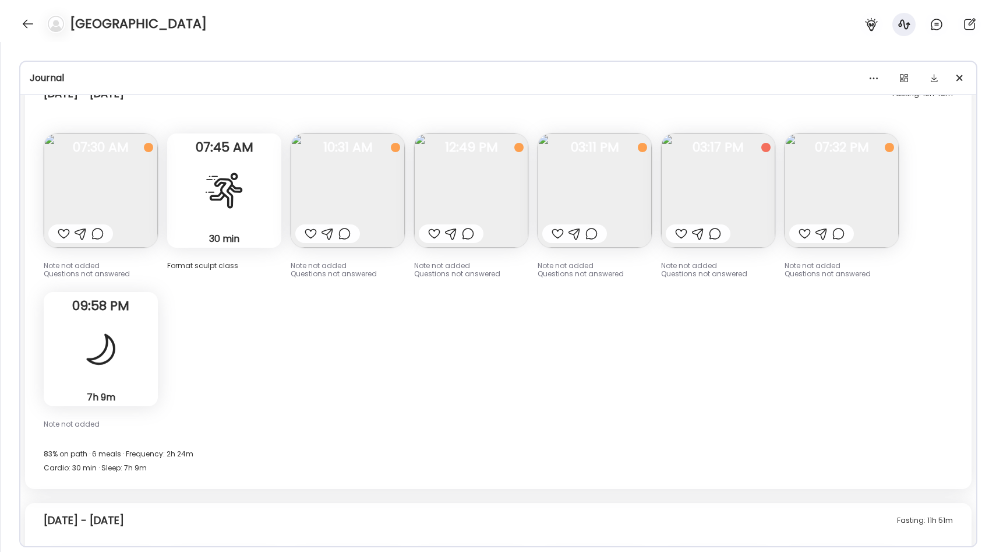
scroll to position [631, 0]
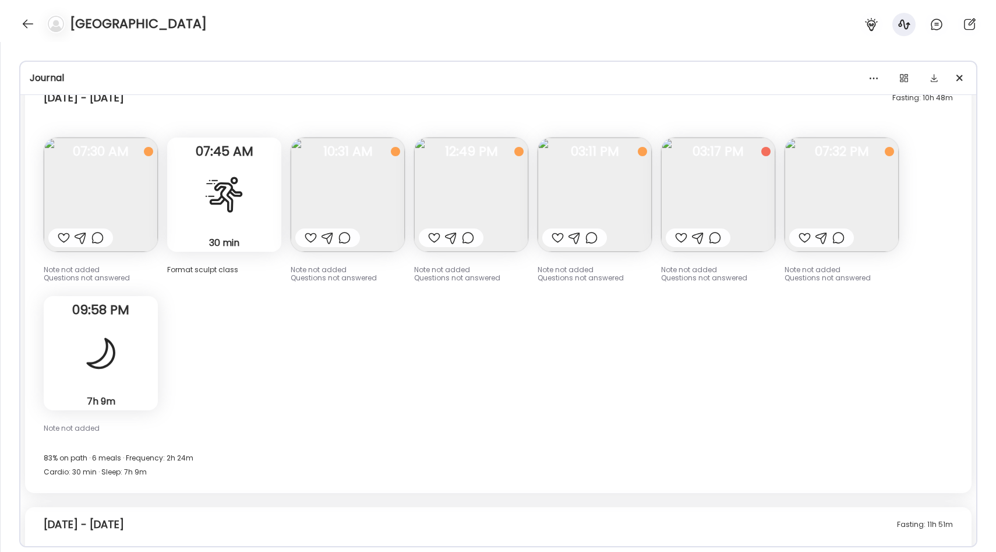
click at [738, 191] on img at bounding box center [718, 194] width 114 height 114
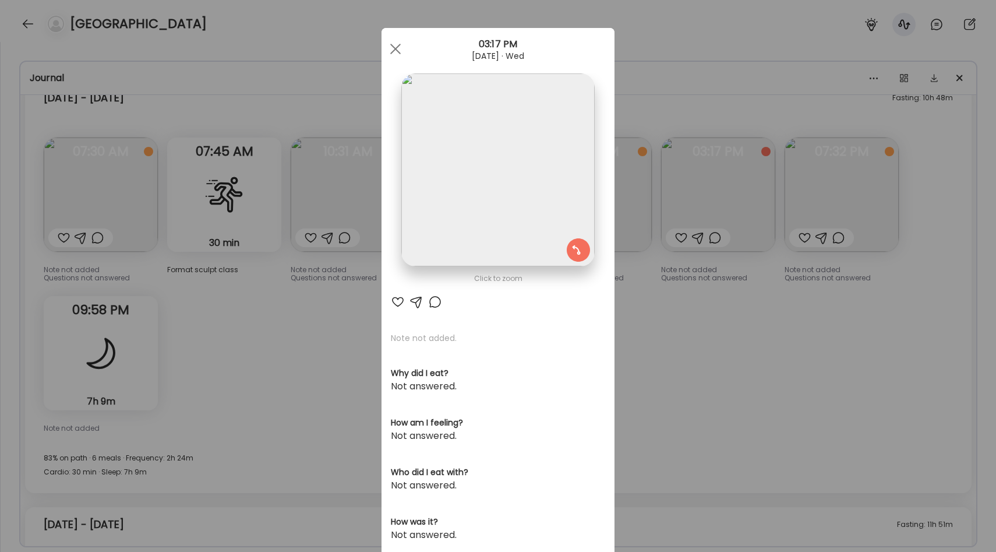
click at [643, 283] on div "Ate Coach Dashboard Wahoo! It’s official Take a moment to set up your Coach Pro…" at bounding box center [498, 276] width 996 height 552
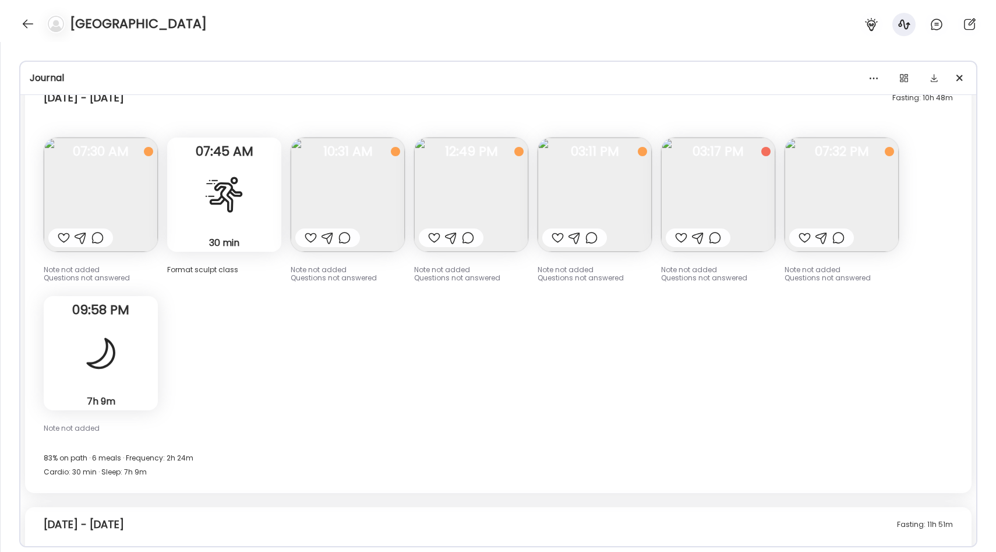
click at [627, 206] on img at bounding box center [595, 194] width 114 height 114
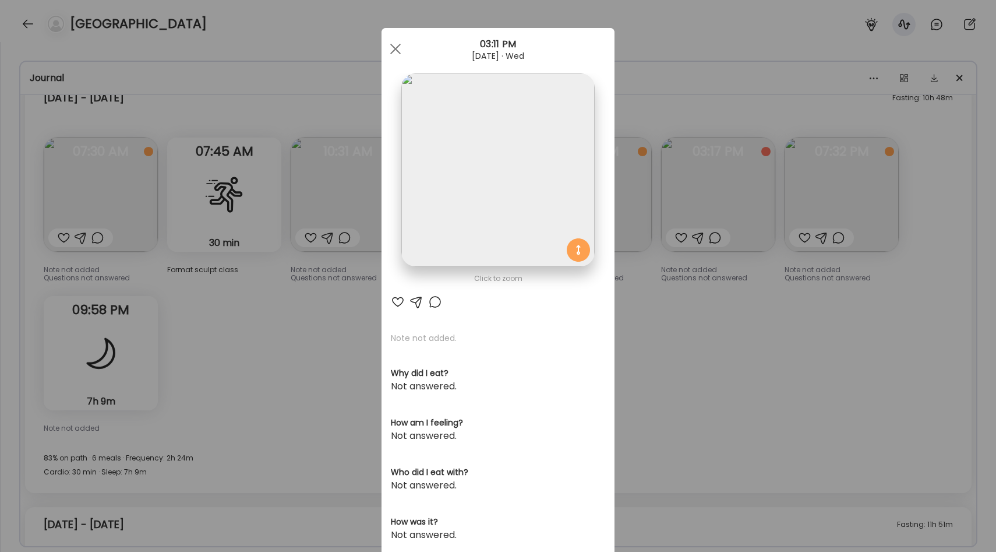
click at [678, 318] on div "Ate Coach Dashboard Wahoo! It’s official Take a moment to set up your Coach Pro…" at bounding box center [498, 276] width 996 height 552
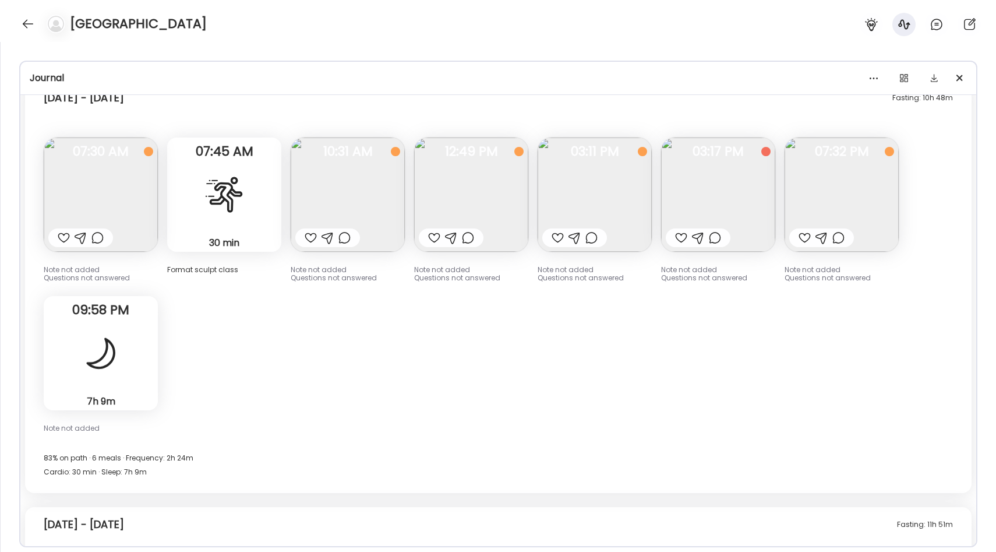
click at [728, 220] on img at bounding box center [718, 194] width 114 height 114
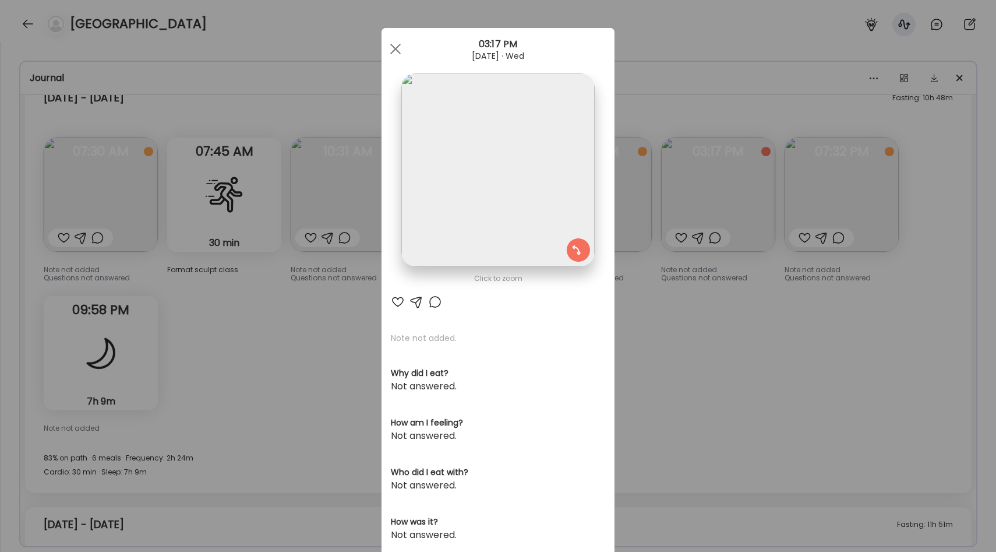
click at [742, 341] on div "Ate Coach Dashboard Wahoo! It’s official Take a moment to set up your Coach Pro…" at bounding box center [498, 276] width 996 height 552
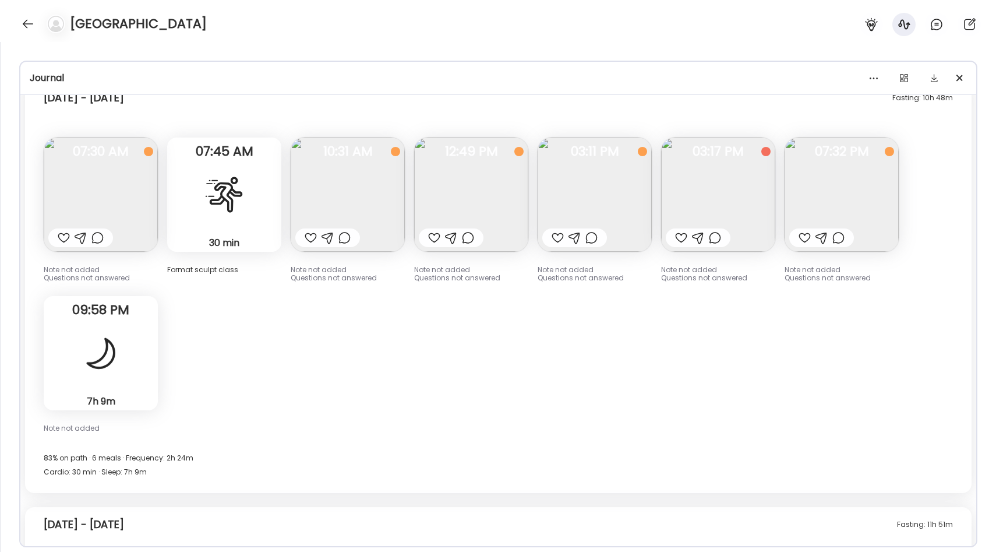
click at [837, 209] on img at bounding box center [842, 194] width 114 height 114
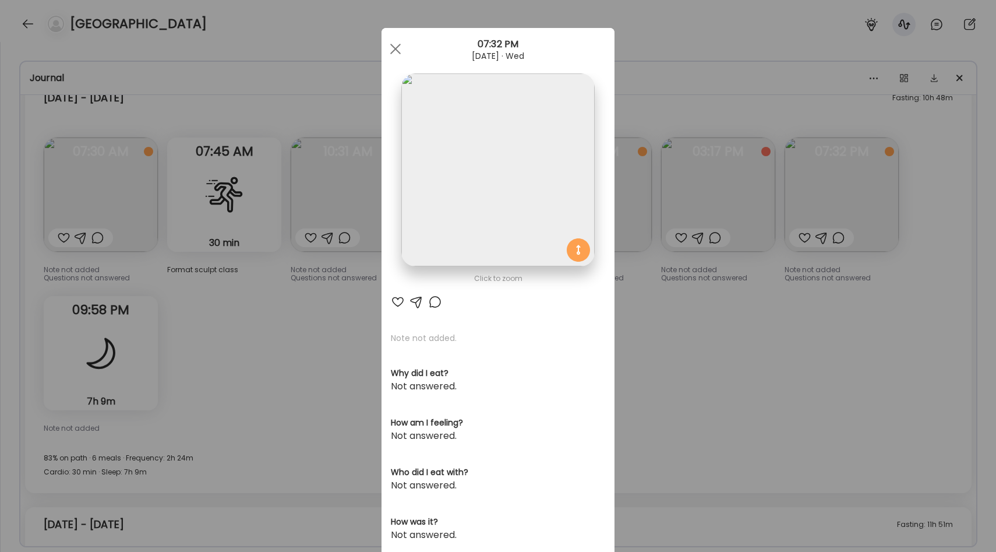
click at [643, 344] on div "Ate Coach Dashboard Wahoo! It’s official Take a moment to set up your Coach Pro…" at bounding box center [498, 276] width 996 height 552
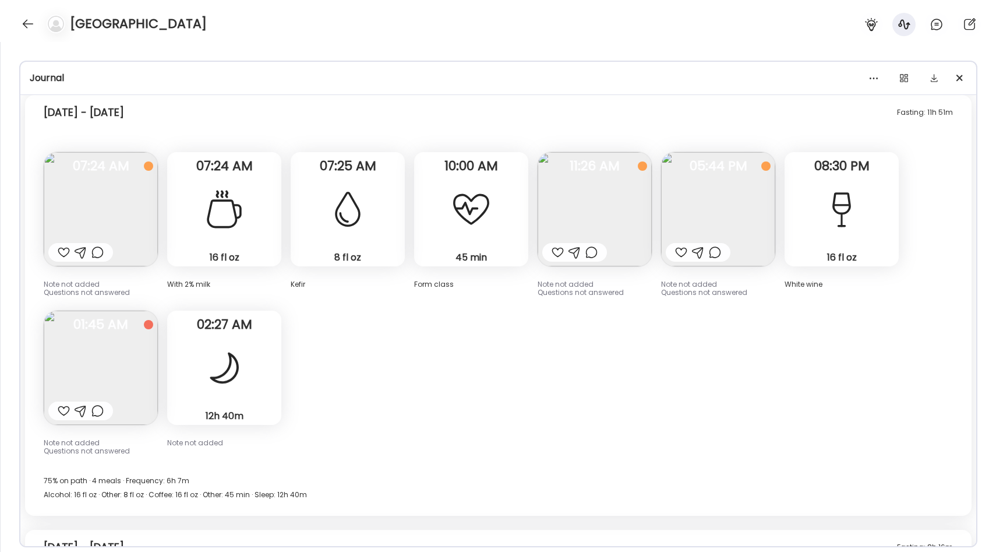
scroll to position [1052, 0]
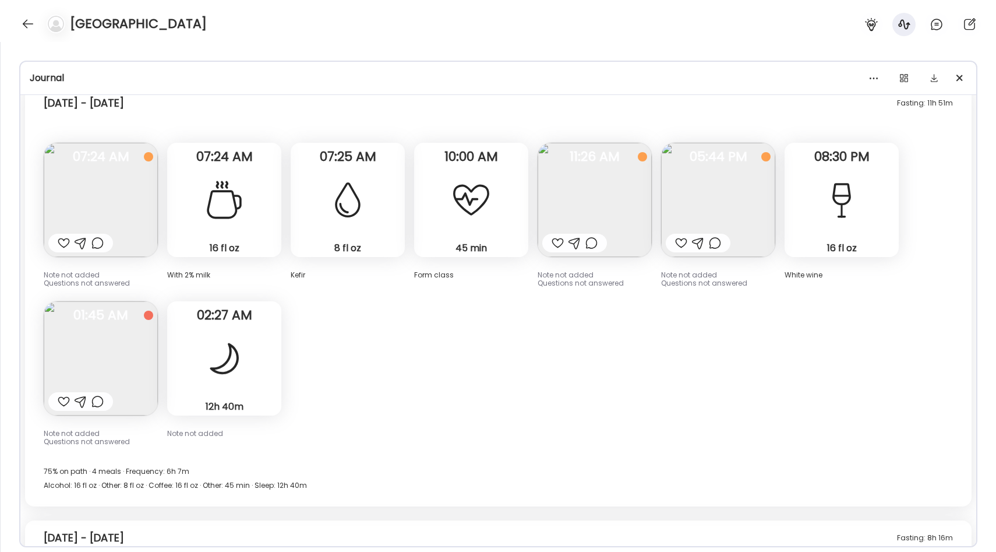
click at [117, 179] on img at bounding box center [101, 200] width 114 height 114
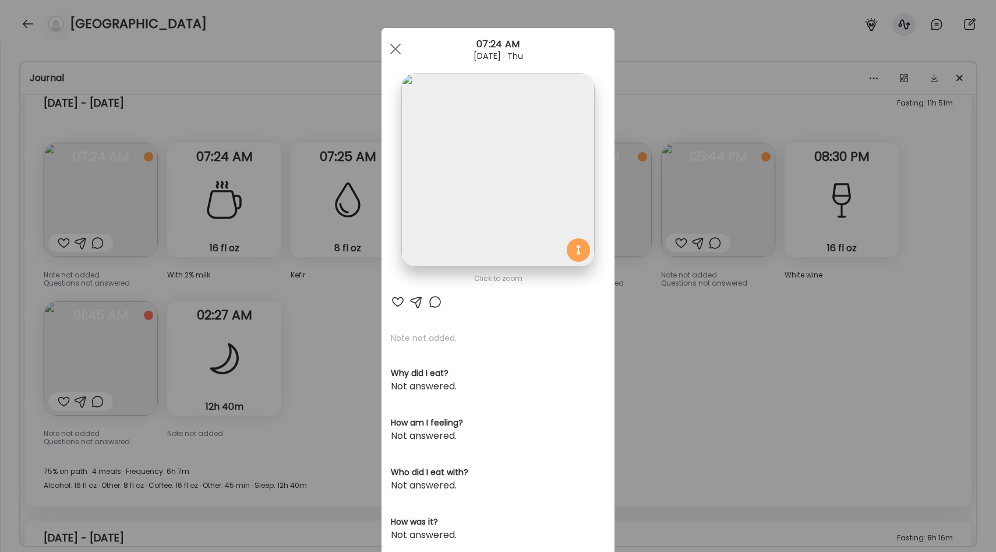
scroll to position [443, 0]
click at [278, 289] on div "Ate Coach Dashboard Wahoo! It’s official Take a moment to set up your Coach Pro…" at bounding box center [498, 276] width 996 height 552
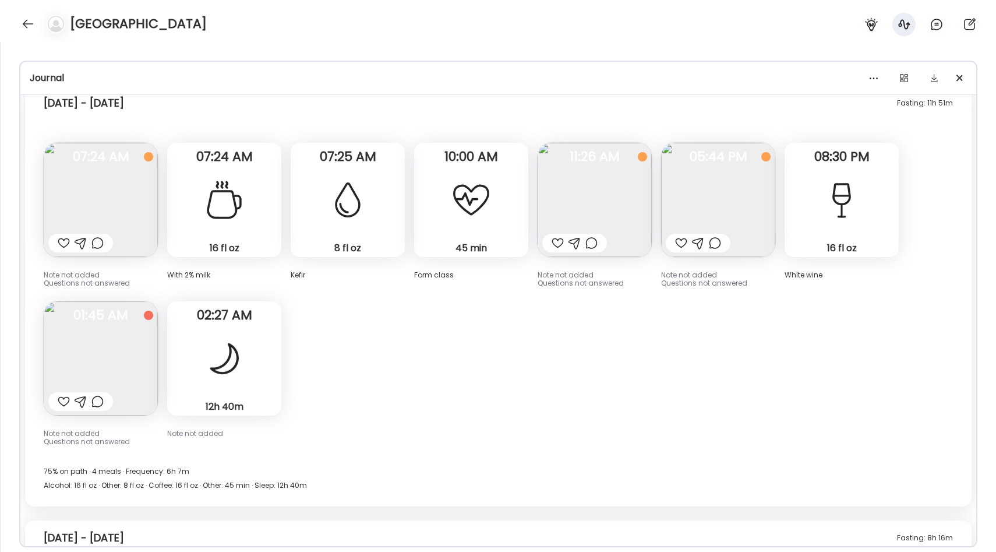
click at [129, 196] on img at bounding box center [101, 200] width 114 height 114
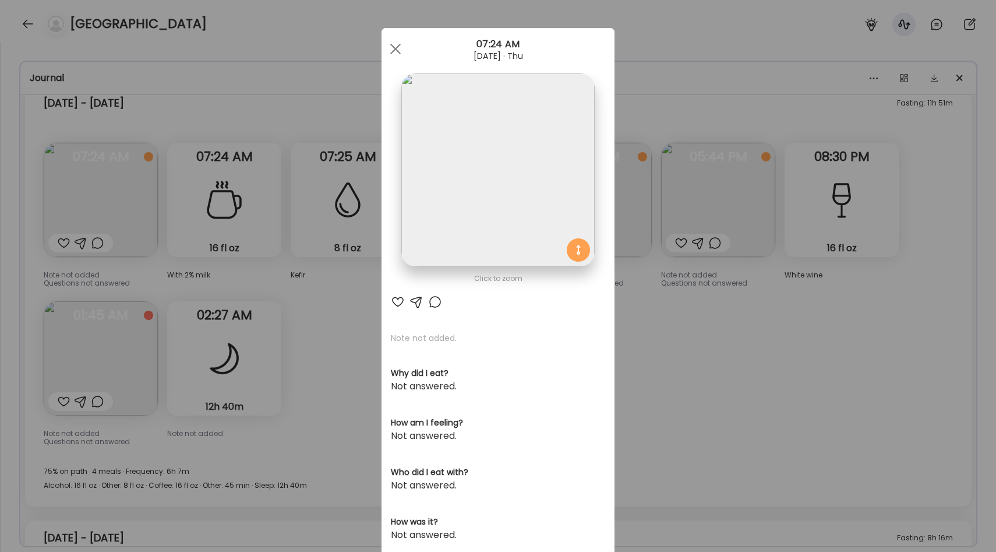
click at [662, 329] on div "Ate Coach Dashboard Wahoo! It’s official Take a moment to set up your Coach Pro…" at bounding box center [498, 276] width 996 height 552
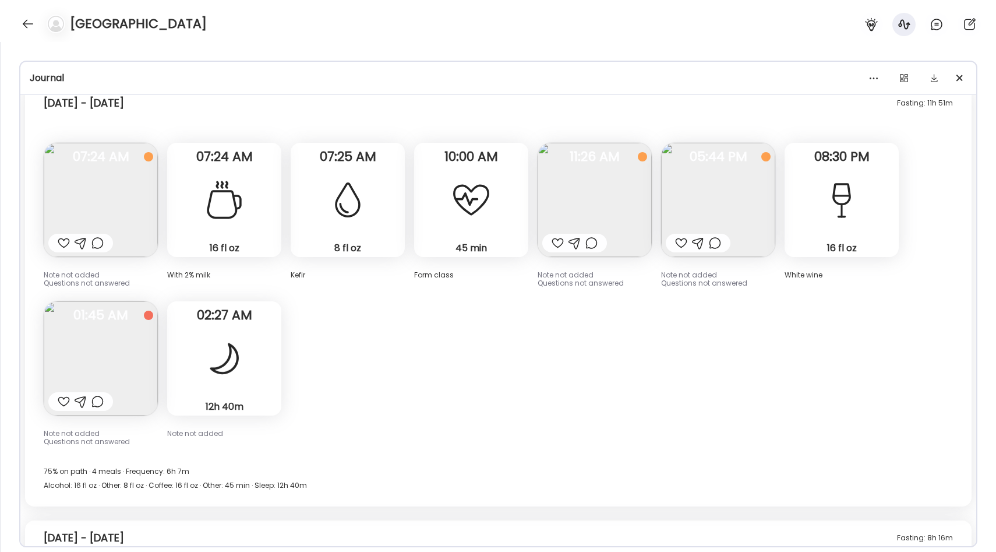
click at [611, 214] on img at bounding box center [595, 200] width 114 height 114
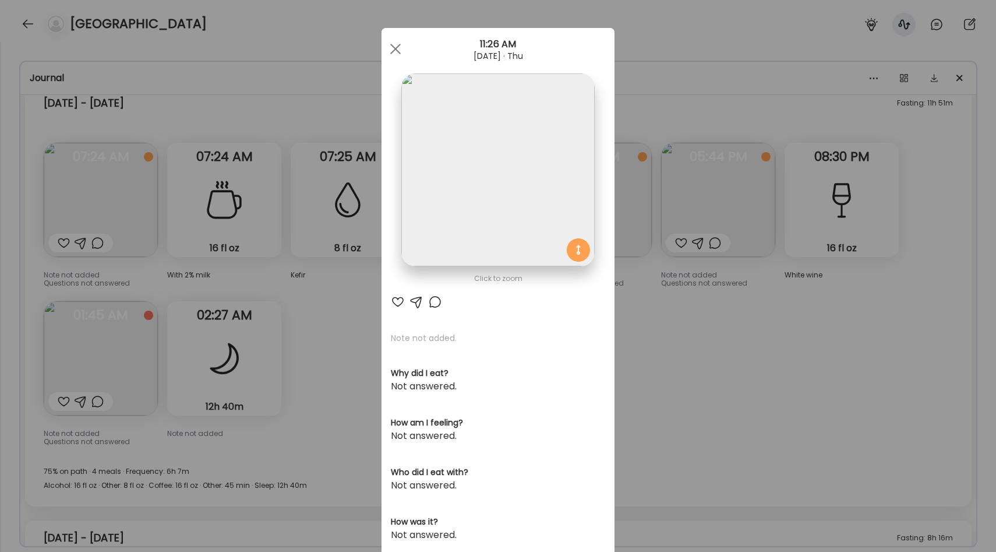
click at [668, 338] on div "Ate Coach Dashboard Wahoo! It’s official Take a moment to set up your Coach Pro…" at bounding box center [498, 276] width 996 height 552
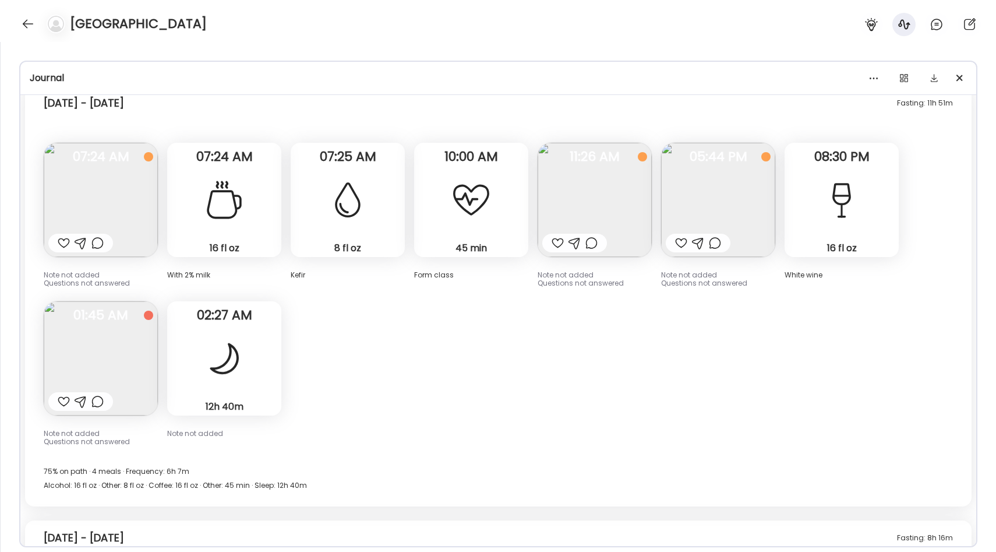
click at [722, 217] on img at bounding box center [718, 200] width 114 height 114
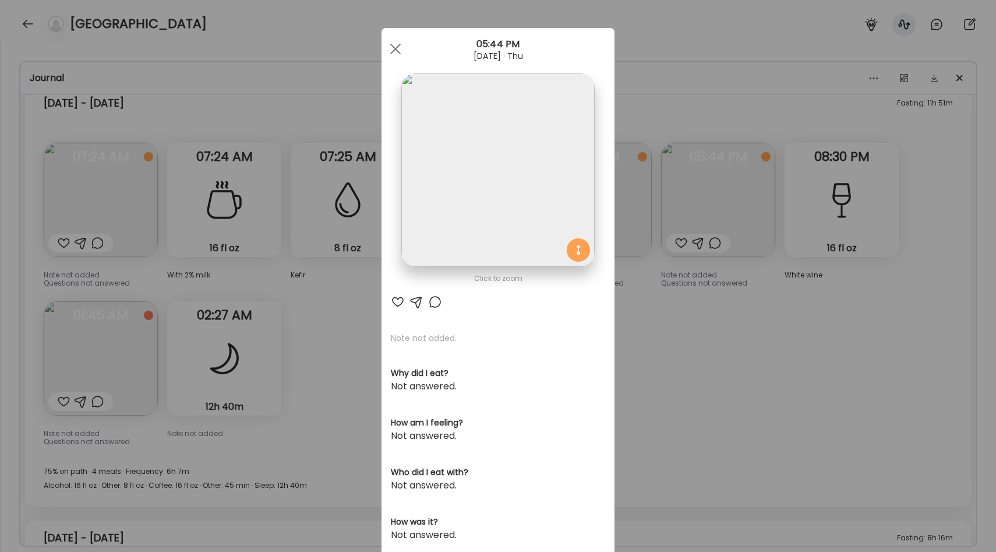
click at [711, 340] on div "Ate Coach Dashboard Wahoo! It’s official Take a moment to set up your Coach Pro…" at bounding box center [498, 276] width 996 height 552
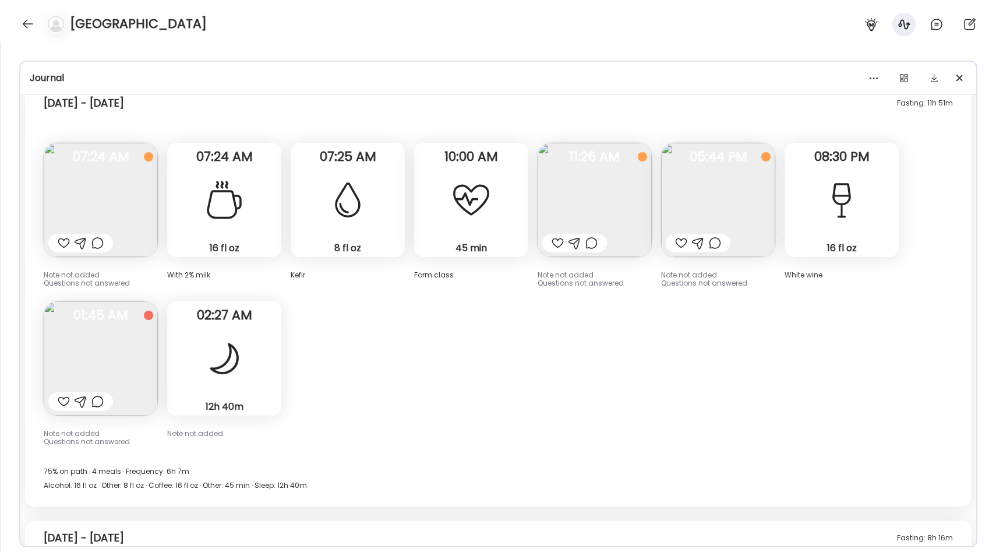
click at [96, 343] on img at bounding box center [101, 358] width 114 height 114
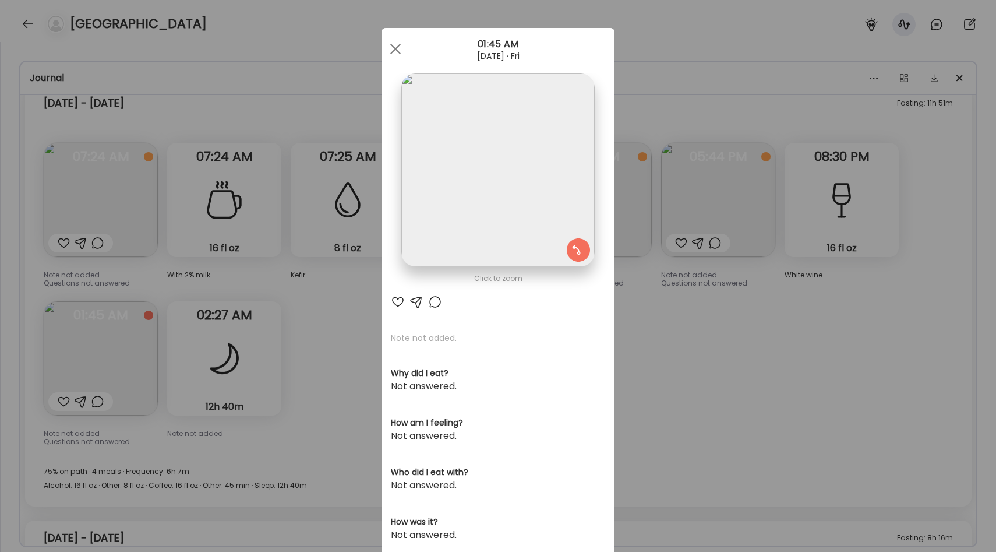
click at [714, 323] on div "Ate Coach Dashboard Wahoo! It’s official Take a moment to set up your Coach Pro…" at bounding box center [498, 276] width 996 height 552
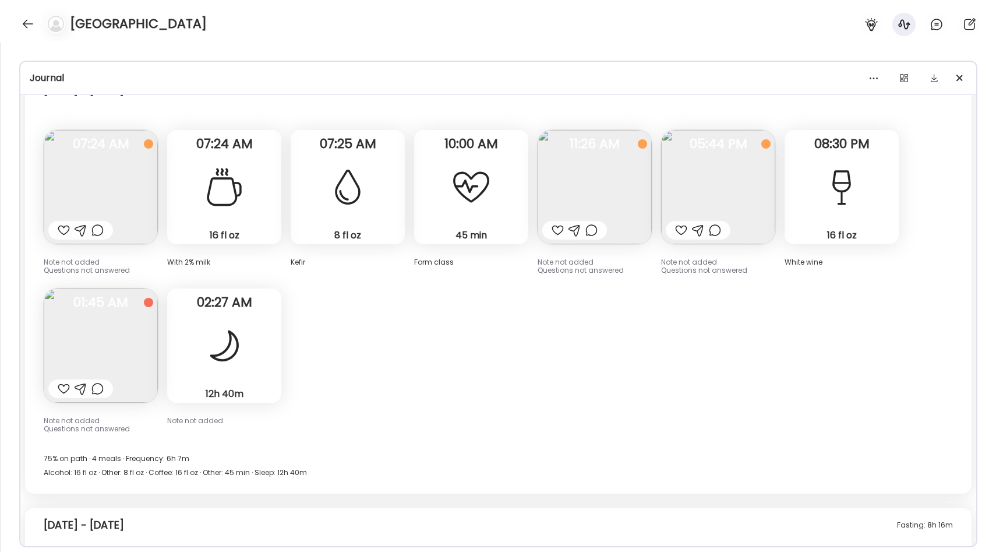
scroll to position [1069, 0]
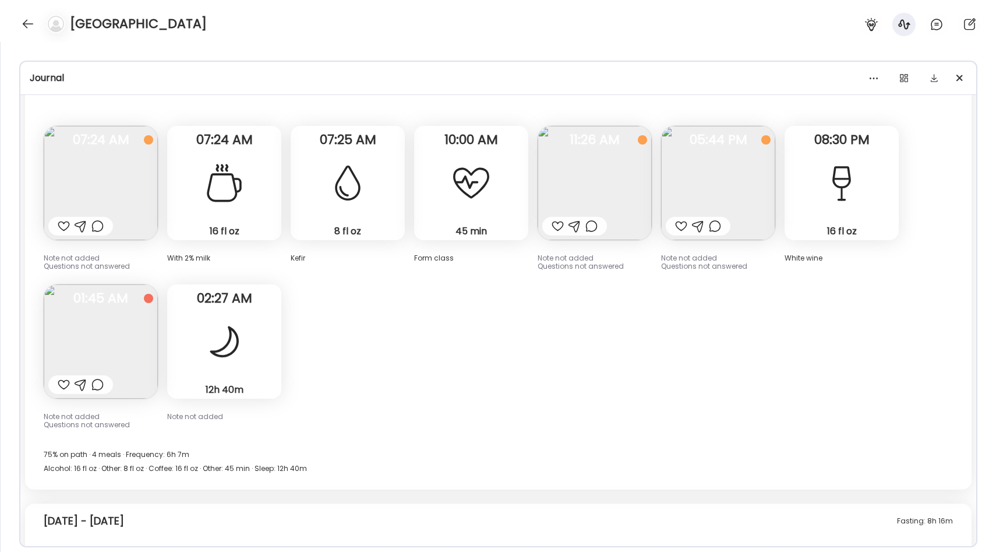
click at [107, 315] on img at bounding box center [101, 341] width 114 height 114
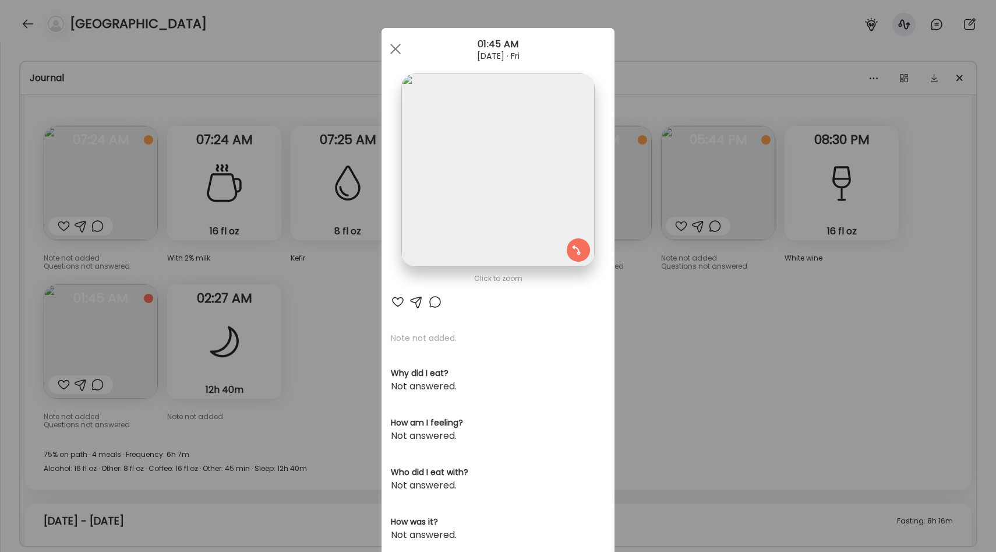
click at [651, 298] on div "Ate Coach Dashboard Wahoo! It’s official Take a moment to set up your Coach Pro…" at bounding box center [498, 276] width 996 height 552
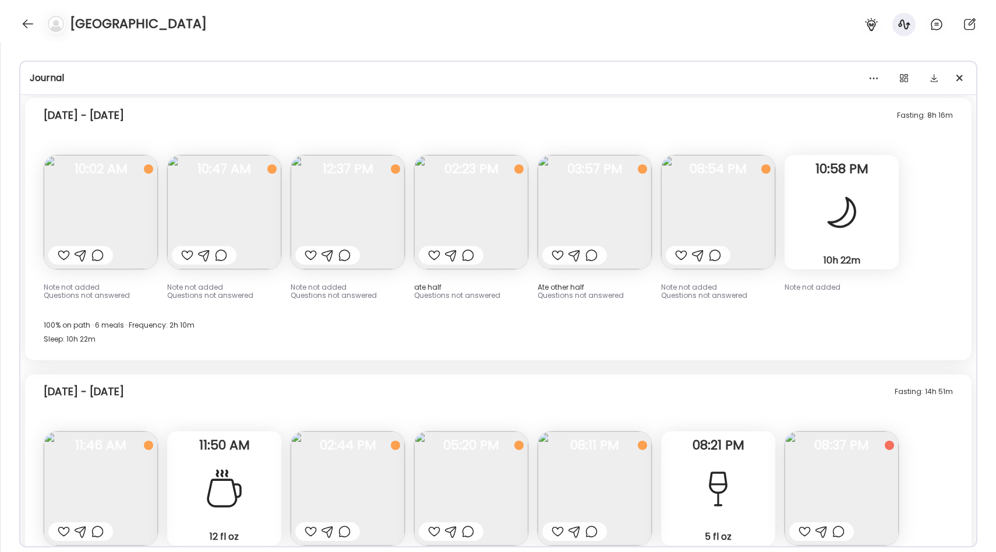
scroll to position [1487, 0]
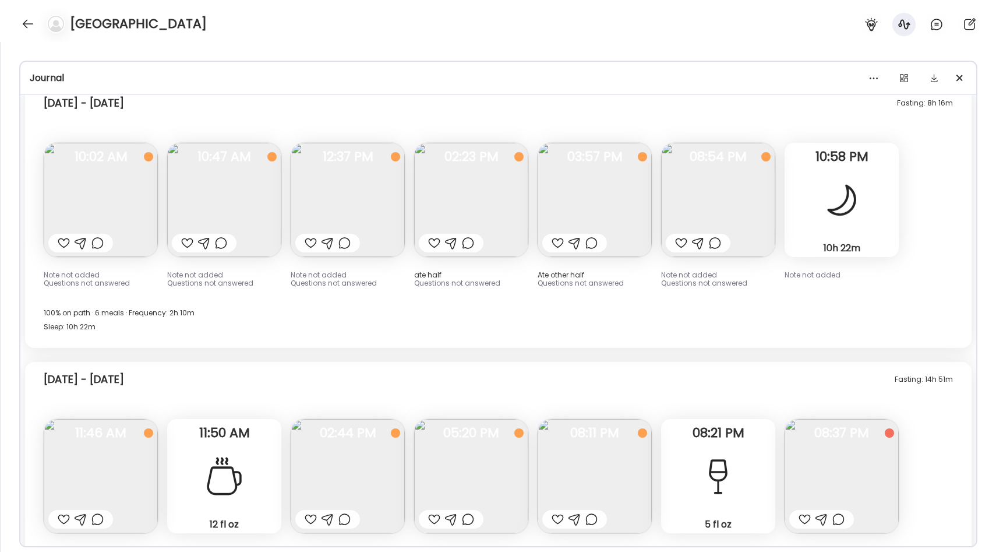
click at [129, 195] on img at bounding box center [101, 200] width 114 height 114
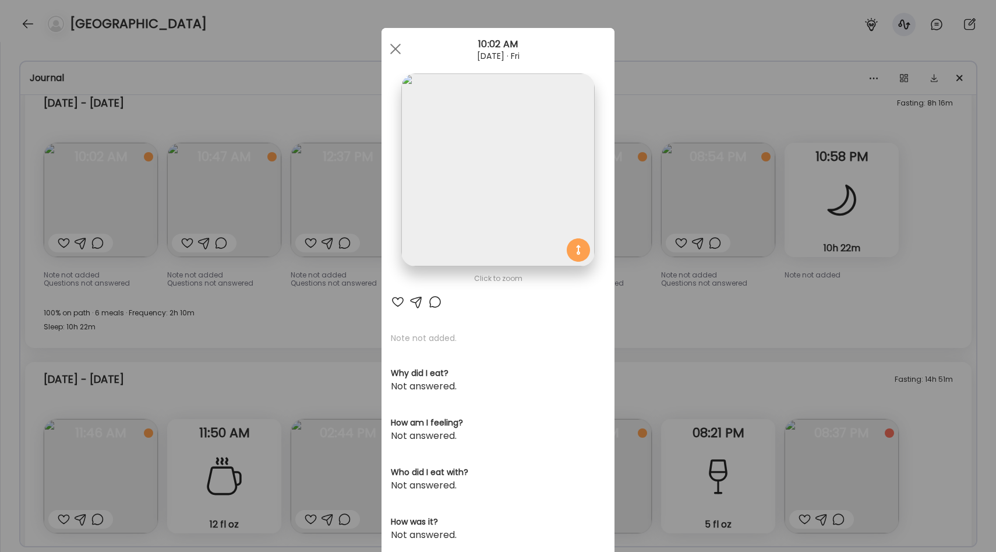
click at [248, 326] on div "Ate Coach Dashboard Wahoo! It’s official Take a moment to set up your Coach Pro…" at bounding box center [498, 276] width 996 height 552
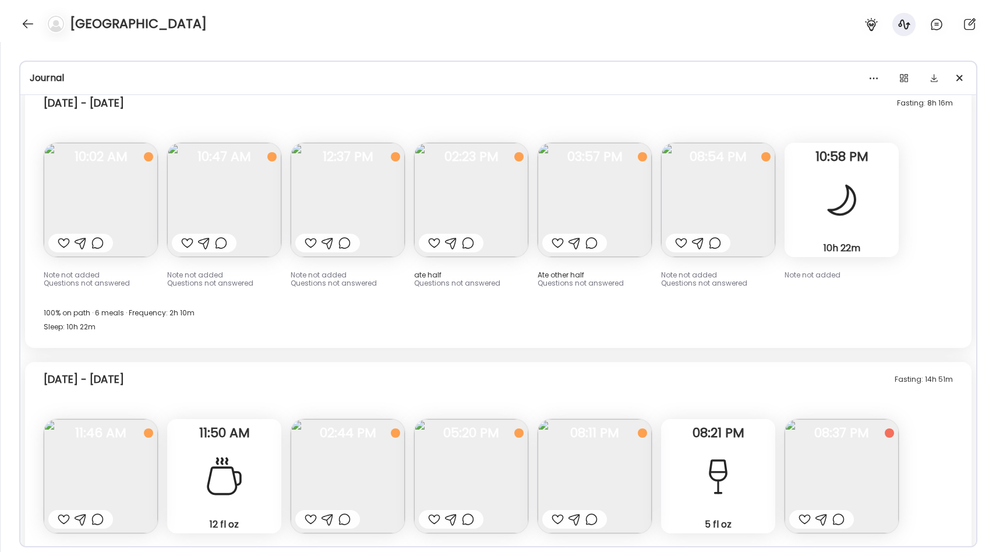
scroll to position [1498, 0]
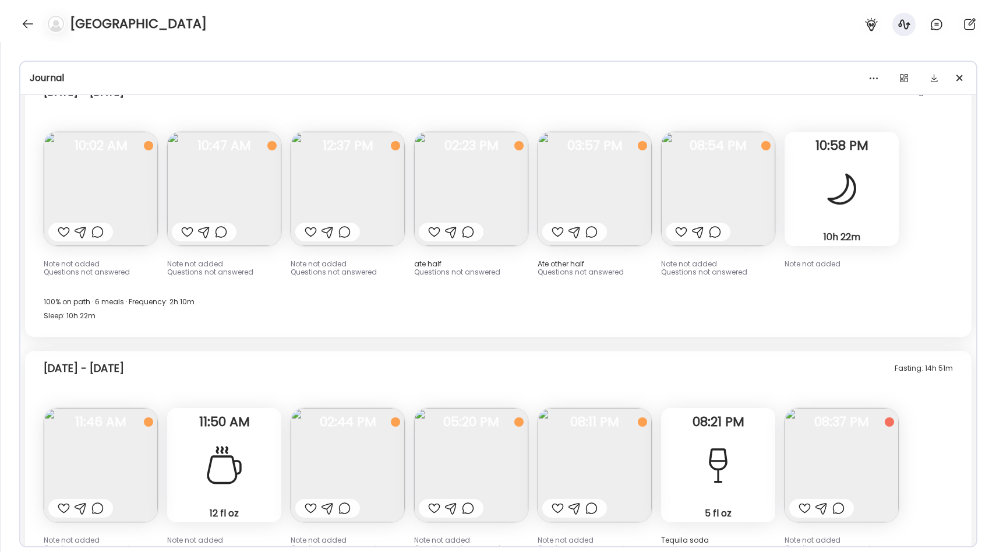
click at [700, 195] on img at bounding box center [718, 189] width 114 height 114
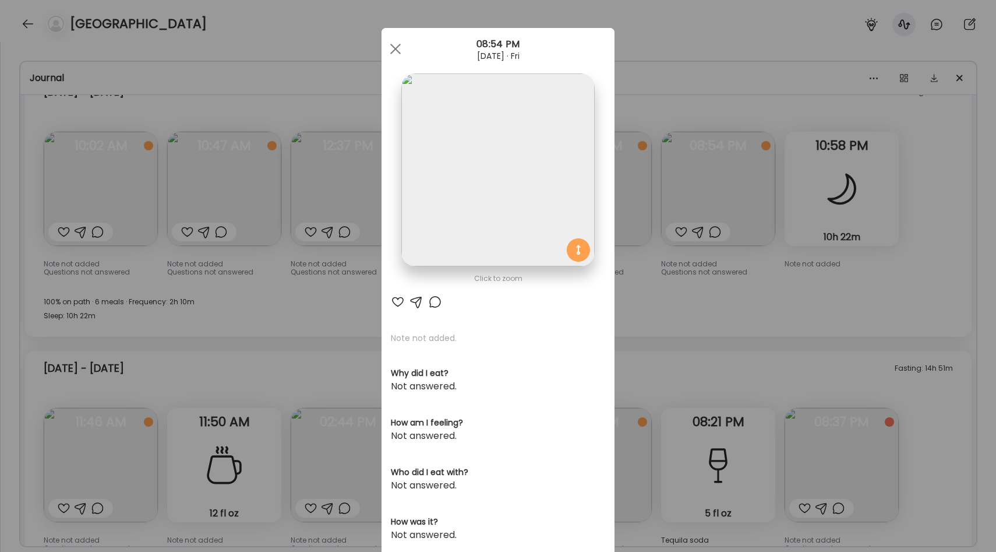
click at [355, 260] on div "Ate Coach Dashboard Wahoo! It’s official Take a moment to set up your Coach Pro…" at bounding box center [498, 276] width 996 height 552
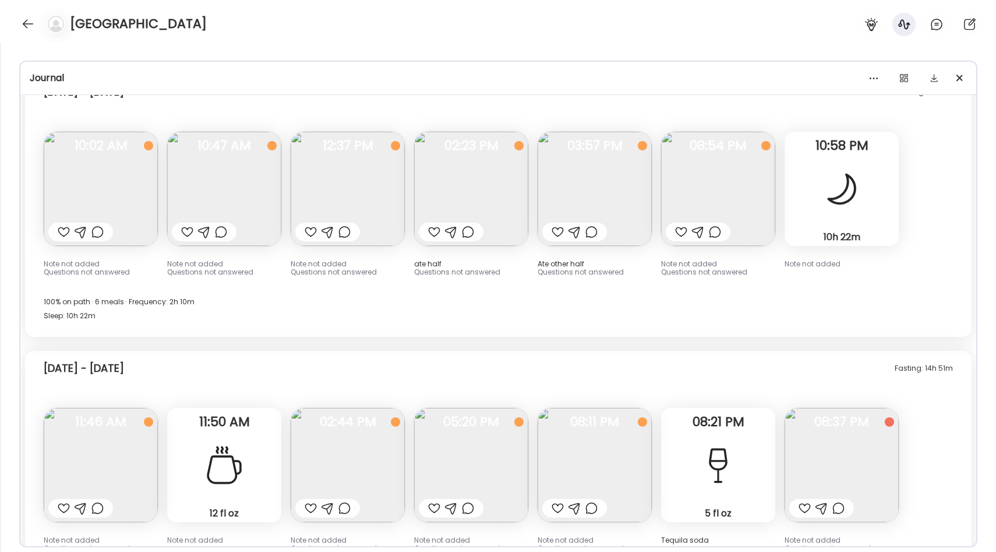
click at [572, 203] on img at bounding box center [595, 189] width 114 height 114
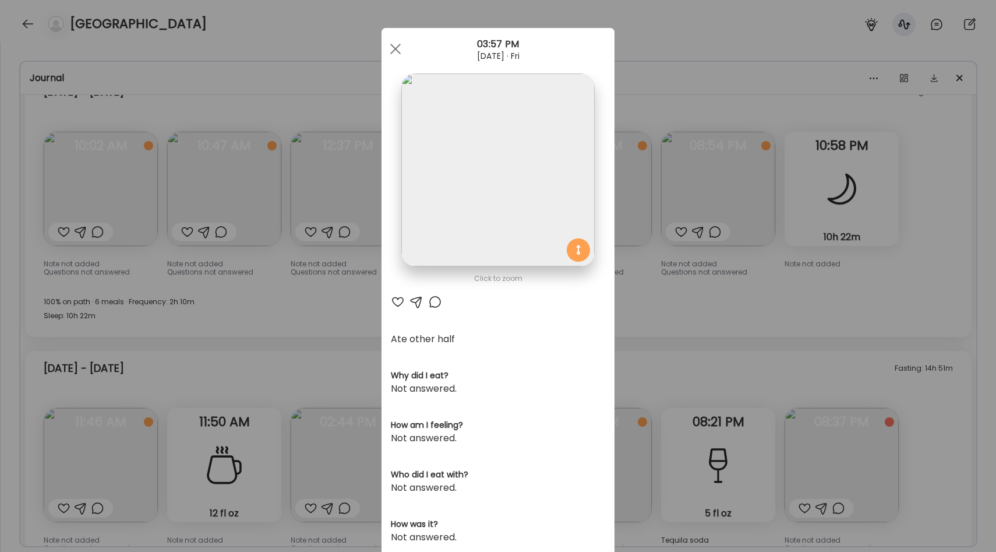
click at [744, 299] on div "Ate Coach Dashboard Wahoo! It’s official Take a moment to set up your Coach Pro…" at bounding box center [498, 276] width 996 height 552
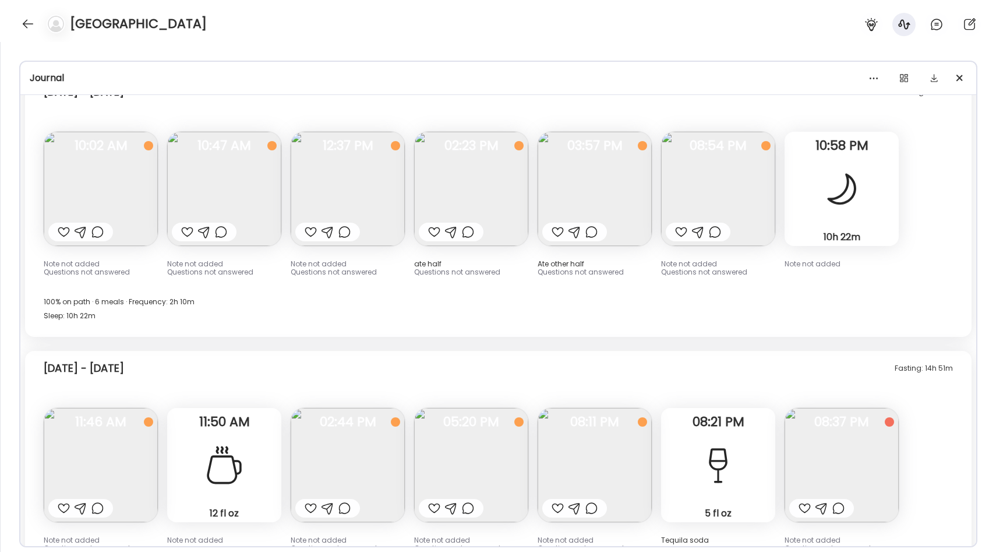
click at [718, 199] on img at bounding box center [718, 189] width 114 height 114
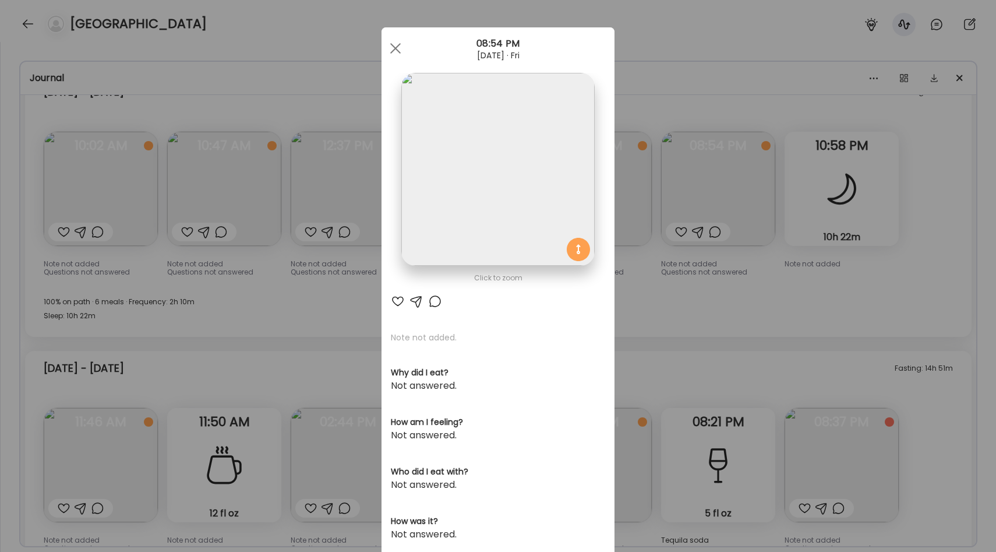
scroll to position [0, 0]
click at [355, 315] on div "Ate Coach Dashboard Wahoo! It’s official Take a moment to set up your Coach Pro…" at bounding box center [498, 276] width 996 height 552
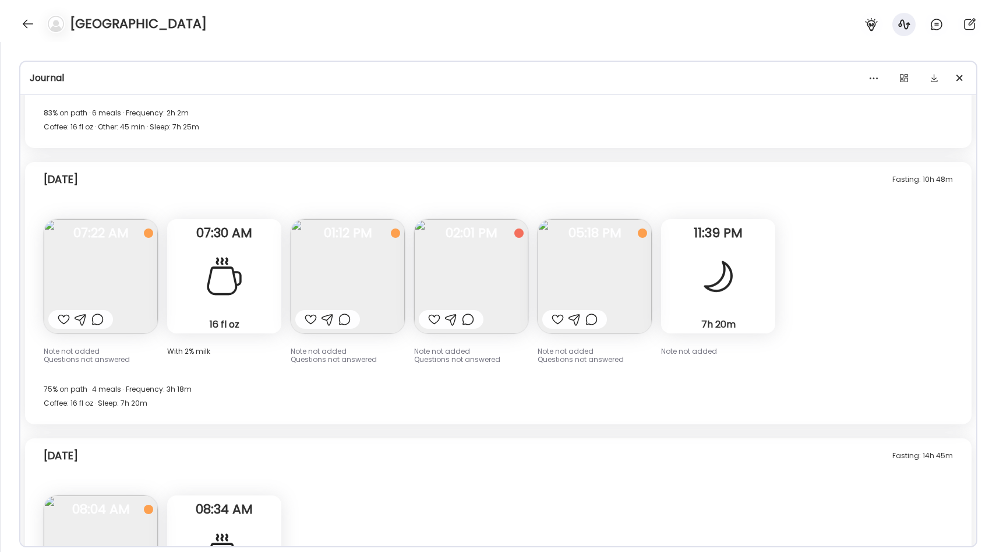
scroll to position [2947, 0]
click at [113, 290] on img at bounding box center [101, 275] width 114 height 114
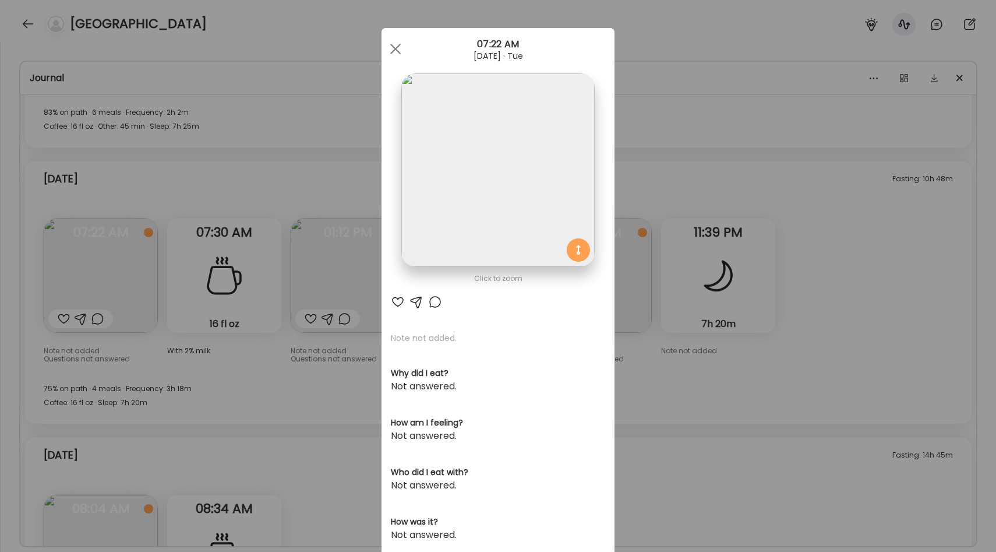
click at [270, 373] on div "Ate Coach Dashboard Wahoo! It’s official Take a moment to set up your Coach Pro…" at bounding box center [498, 276] width 996 height 552
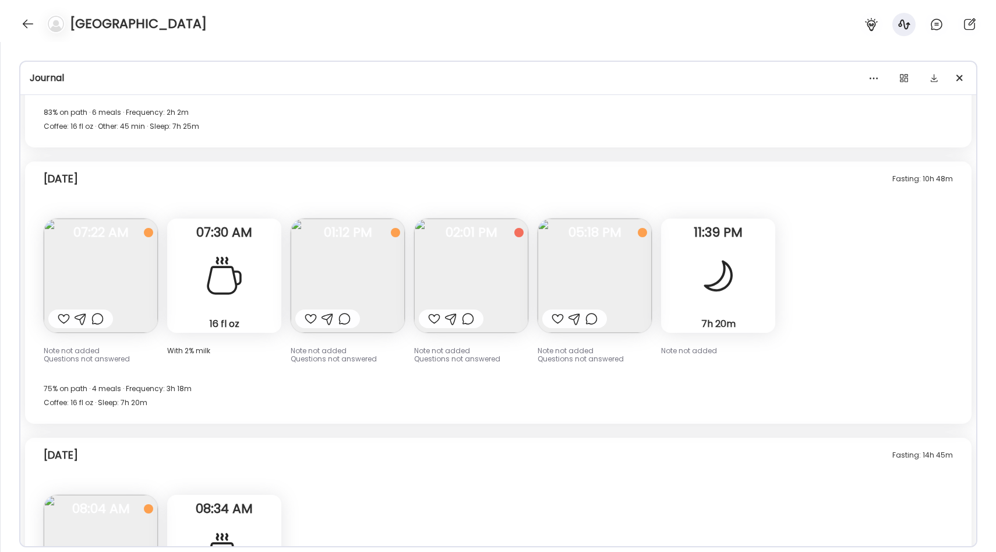
scroll to position [2950, 0]
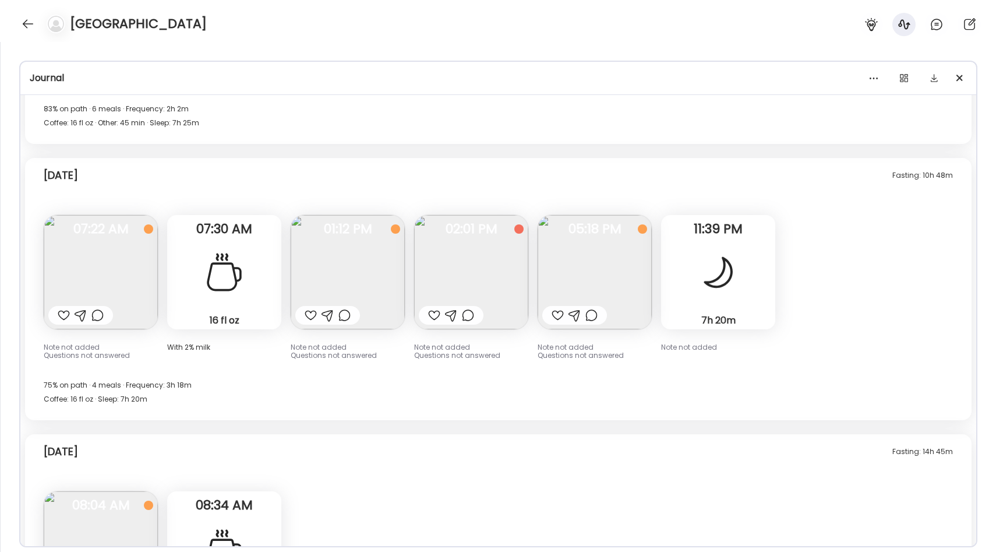
click at [354, 286] on img at bounding box center [348, 272] width 114 height 114
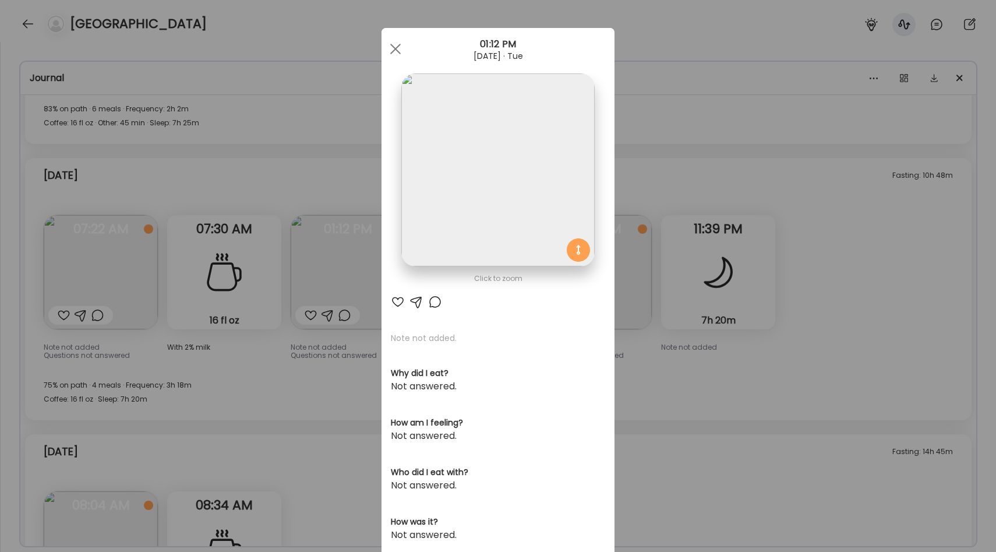
click at [277, 374] on div "Ate Coach Dashboard Wahoo! It’s official Take a moment to set up your Coach Pro…" at bounding box center [498, 276] width 996 height 552
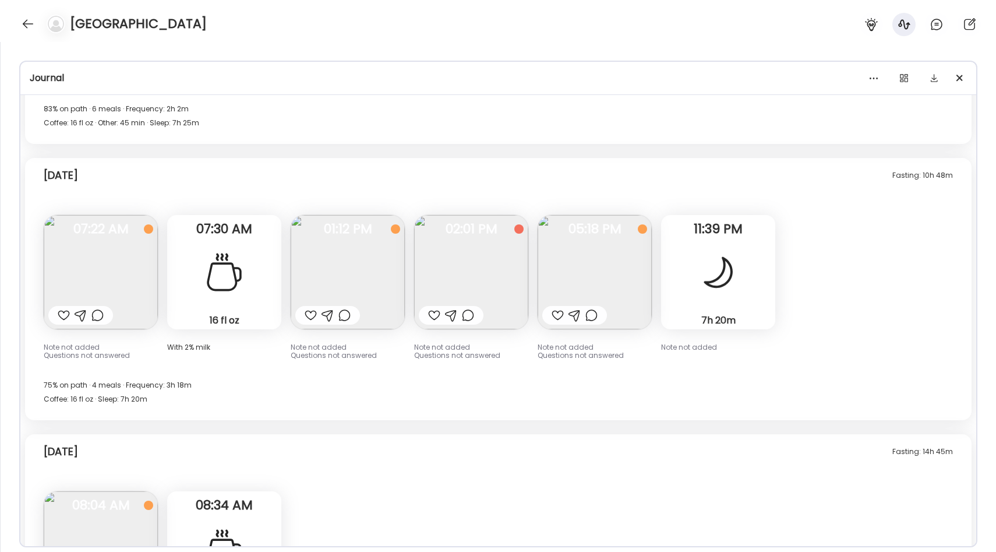
click at [357, 281] on img at bounding box center [348, 272] width 114 height 114
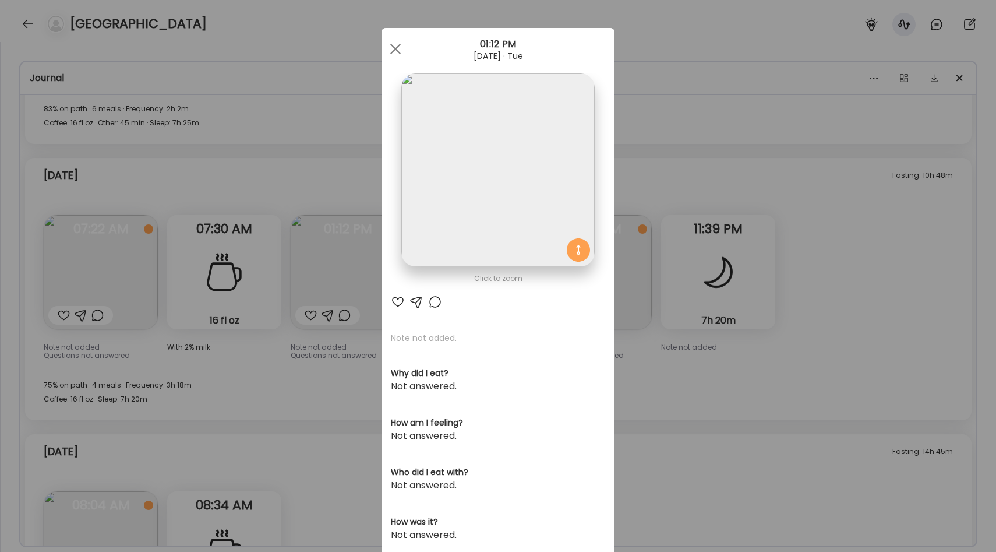
click at [323, 341] on div "Ate Coach Dashboard Wahoo! It’s official Take a moment to set up your Coach Pro…" at bounding box center [498, 276] width 996 height 552
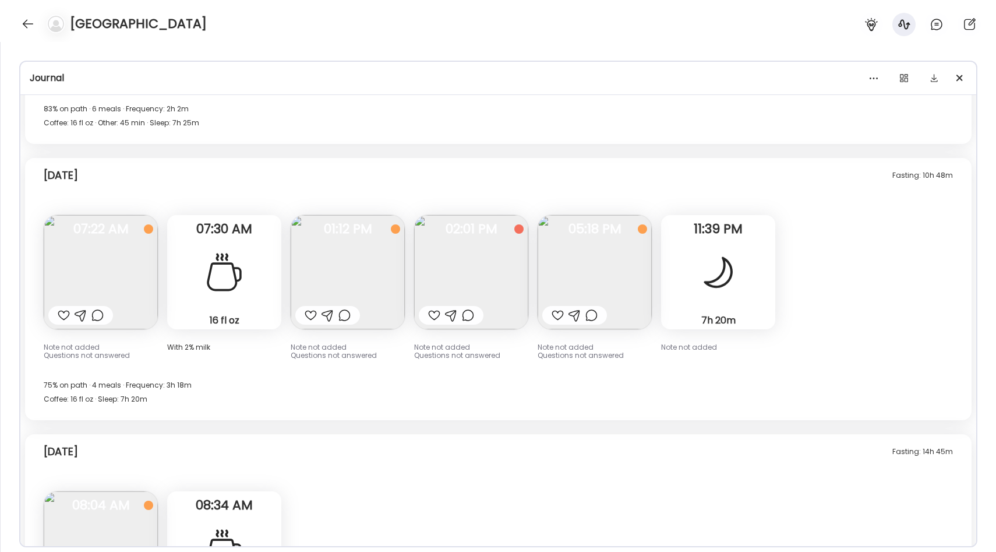
scroll to position [2958, 0]
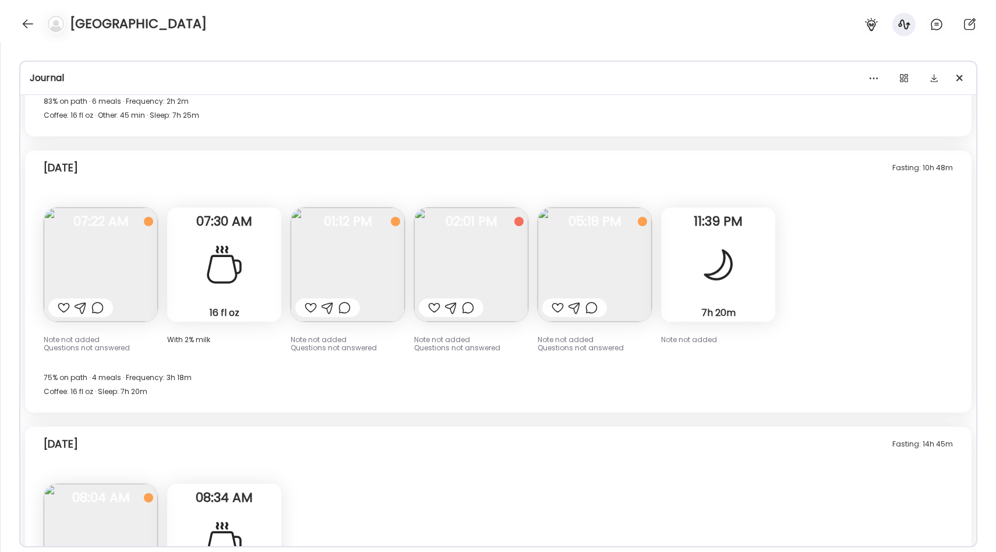
click at [469, 269] on img at bounding box center [471, 264] width 114 height 114
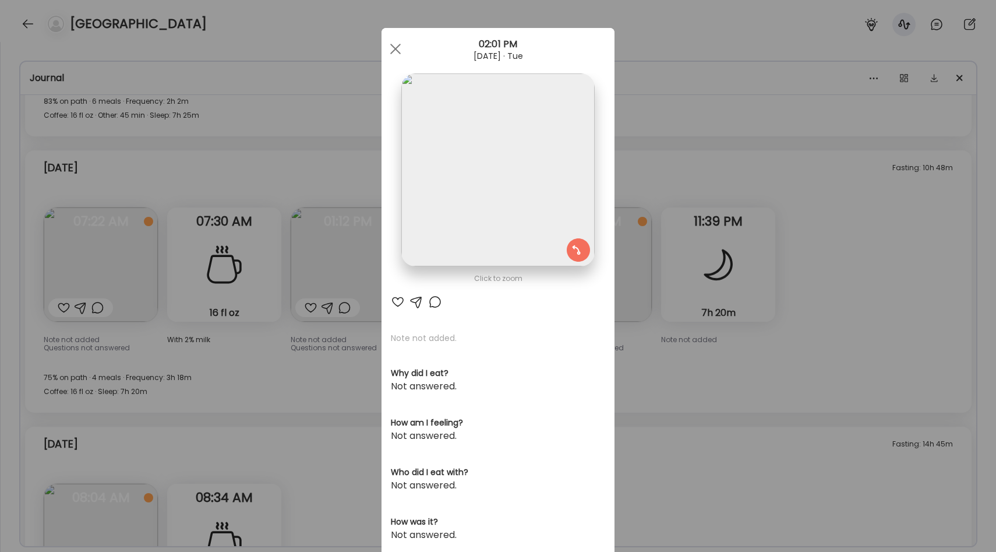
click at [343, 344] on div "Ate Coach Dashboard Wahoo! It’s official Take a moment to set up your Coach Pro…" at bounding box center [498, 276] width 996 height 552
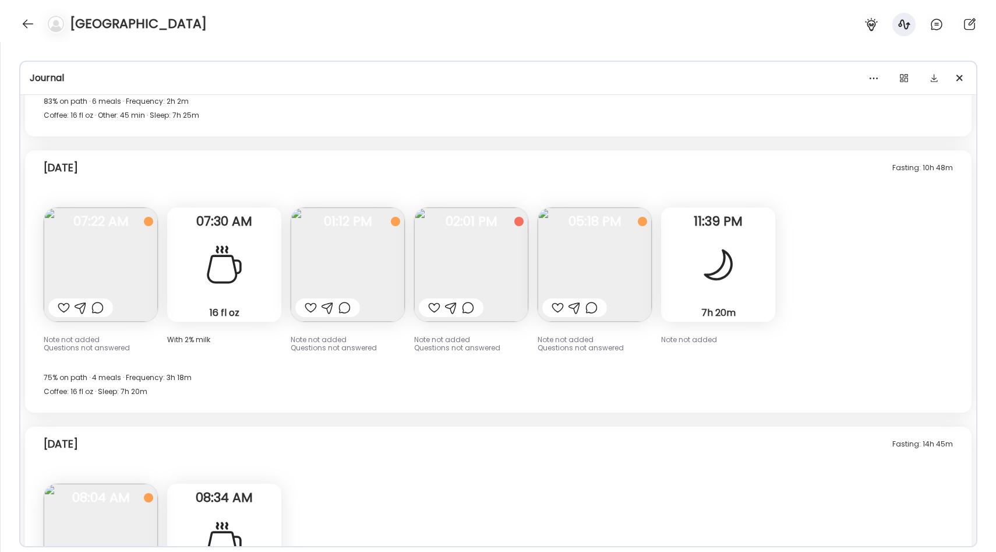
scroll to position [2970, 0]
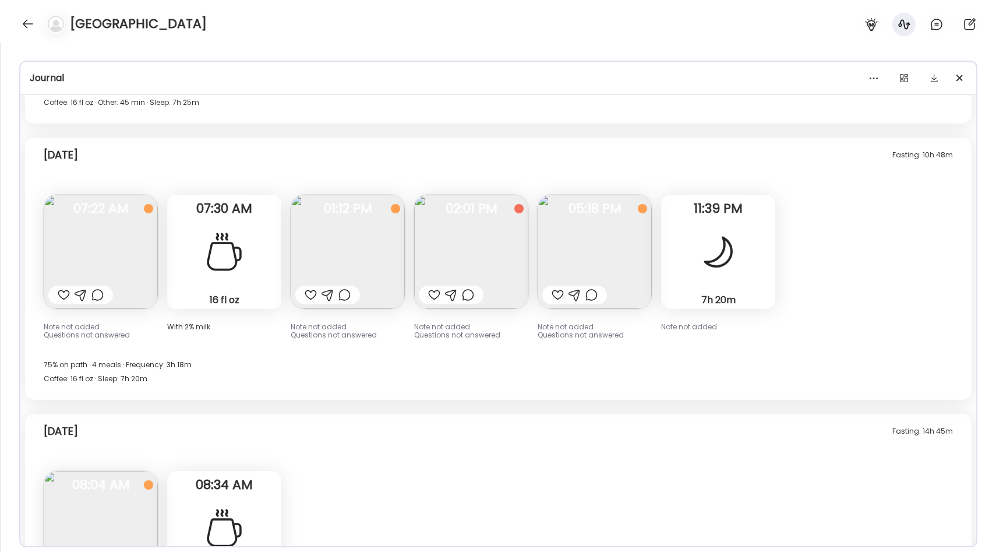
click at [602, 243] on img at bounding box center [595, 252] width 114 height 114
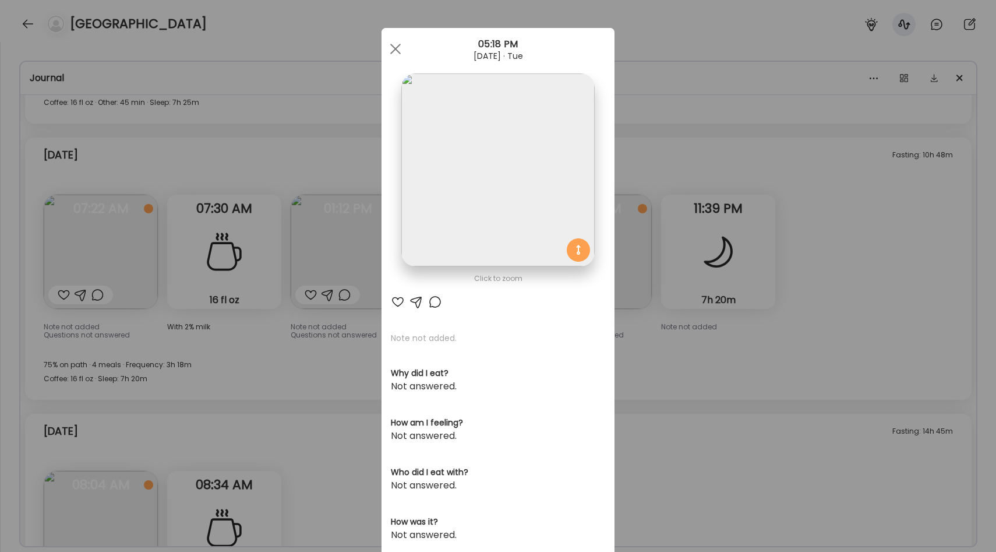
click at [311, 362] on div "Ate Coach Dashboard Wahoo! It’s official Take a moment to set up your Coach Pro…" at bounding box center [498, 276] width 996 height 552
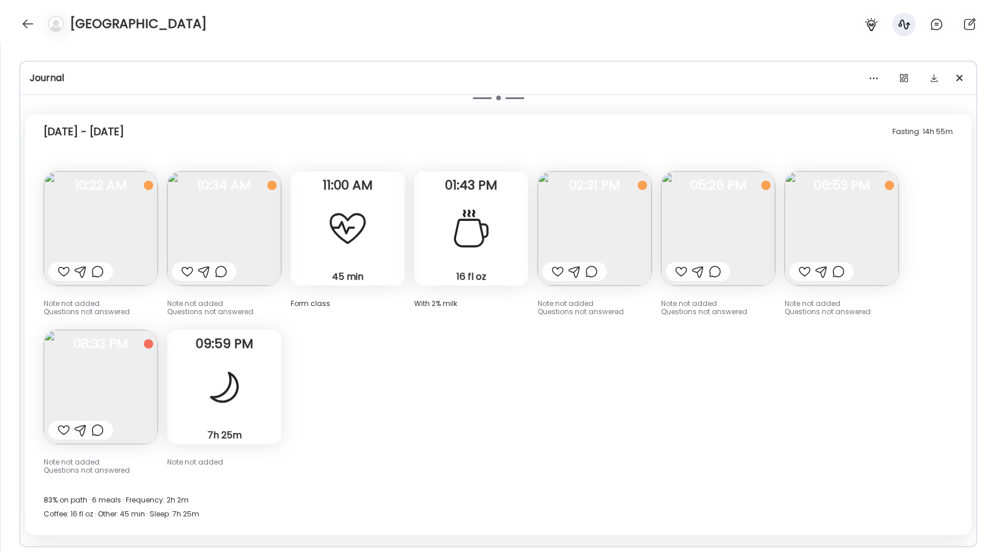
scroll to position [2588, 0]
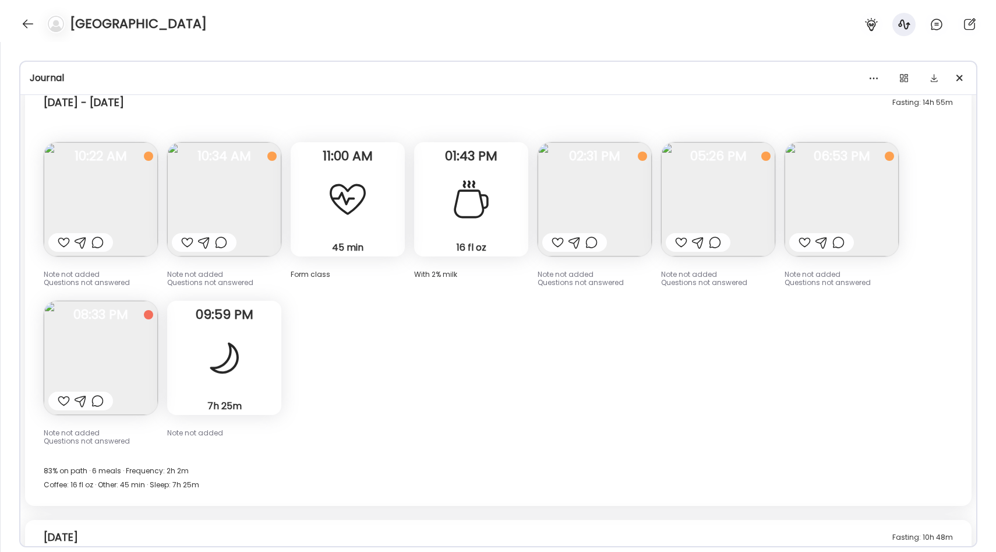
click at [264, 212] on img at bounding box center [224, 199] width 114 height 114
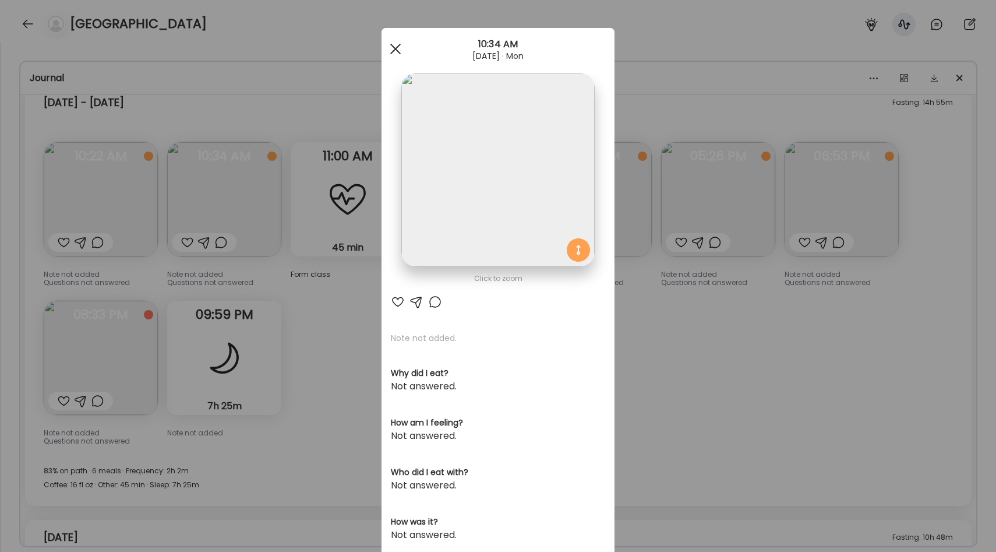
click at [393, 41] on div at bounding box center [395, 48] width 23 height 23
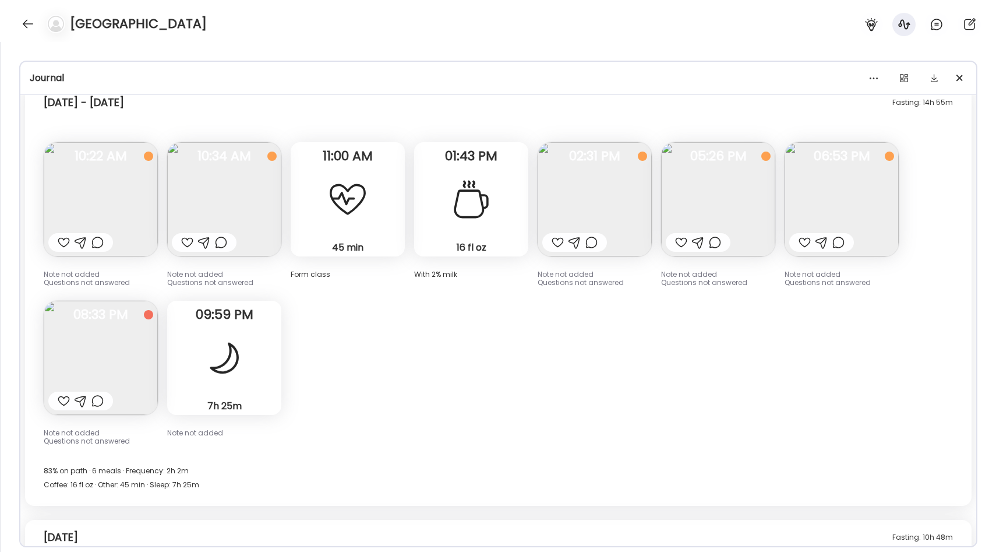
click at [91, 202] on img at bounding box center [101, 199] width 114 height 114
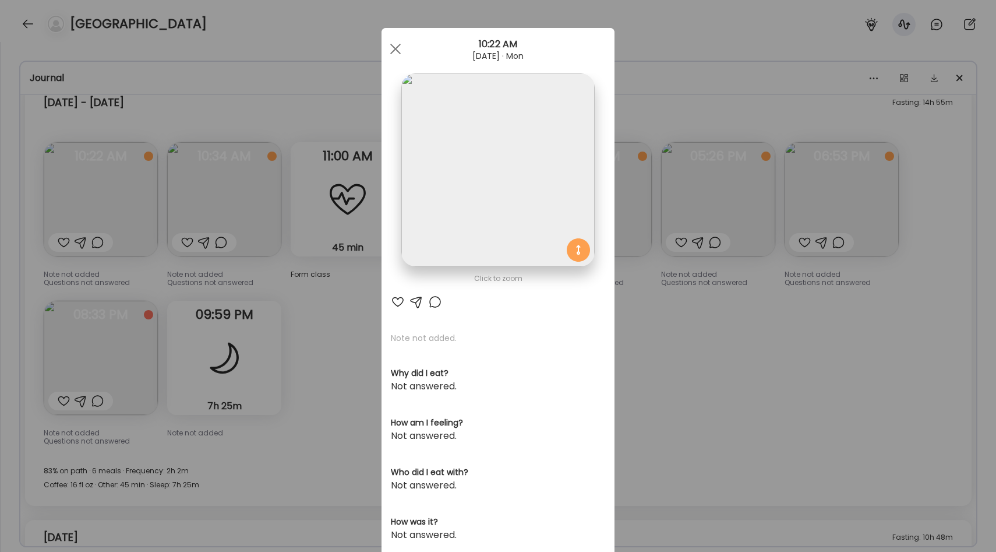
click at [330, 326] on div "Ate Coach Dashboard Wahoo! It’s official Take a moment to set up your Coach Pro…" at bounding box center [498, 276] width 996 height 552
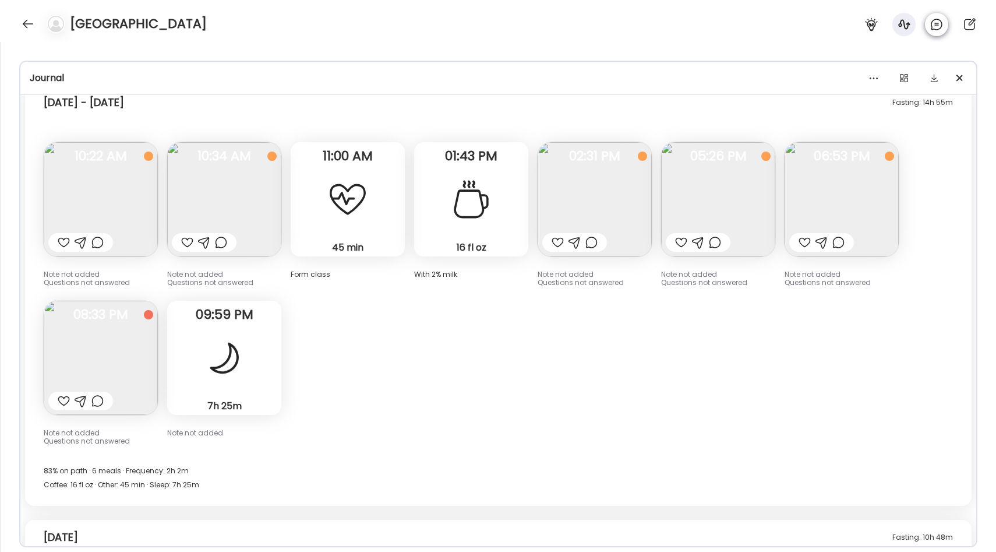
click at [934, 31] on icon at bounding box center [937, 24] width 14 height 14
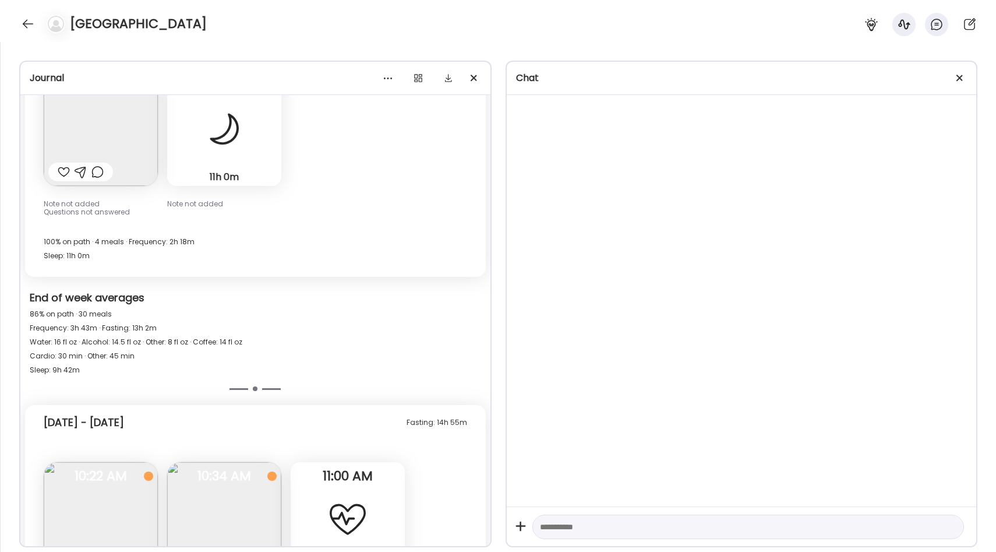
scroll to position [3297, 0]
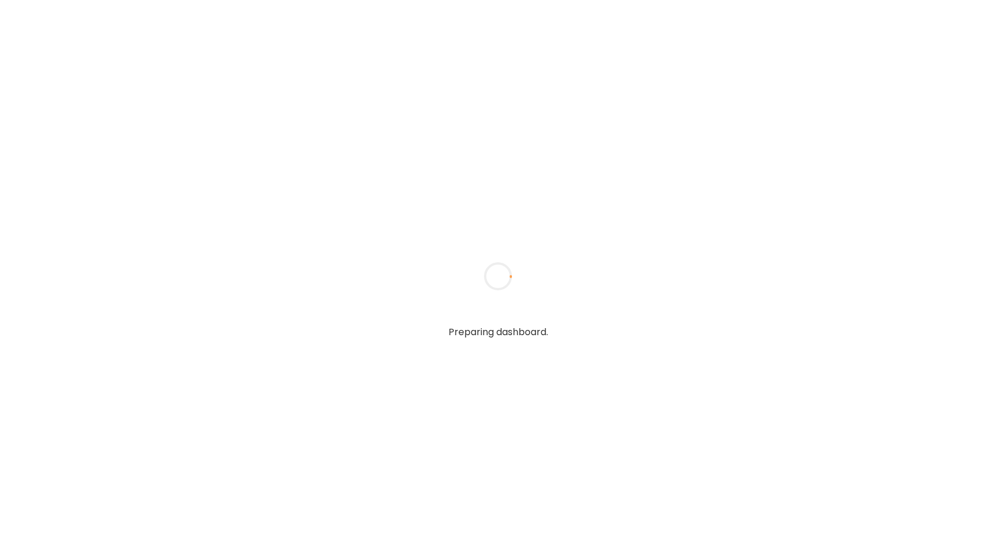
type input "**********"
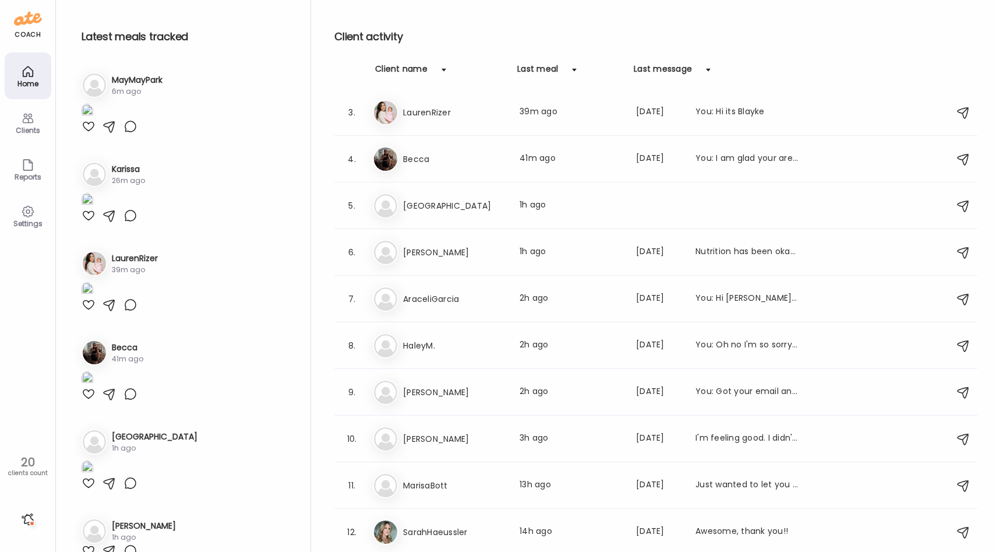
scroll to position [73, 0]
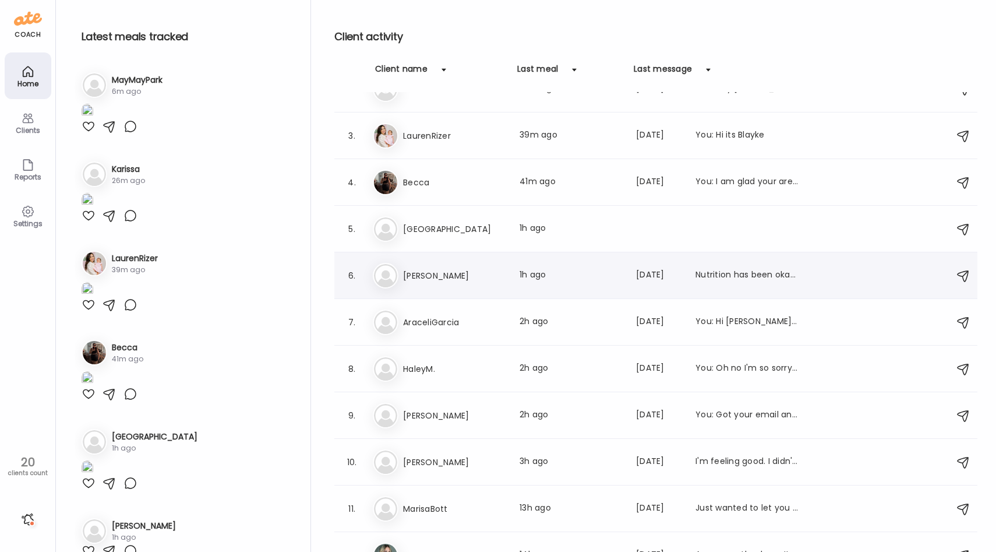
click at [449, 285] on div "Ca [PERSON_NAME] Last meal: 1h ago Last message: [DATE] Nutrition has been okay…" at bounding box center [658, 276] width 570 height 26
